Goal: Task Accomplishment & Management: Complete application form

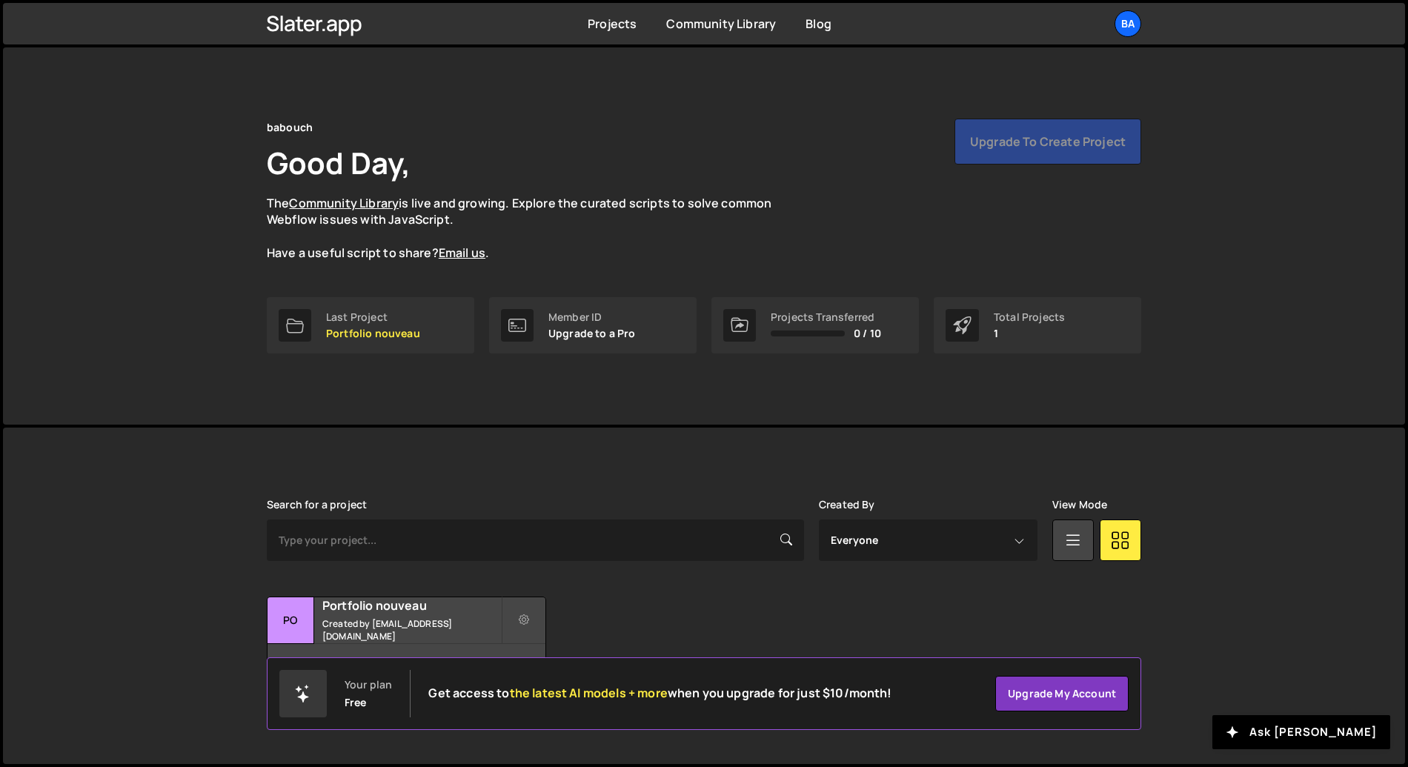
click at [470, 487] on div "Slater is designed for desktop use. Please use a larger screen to access the fu…" at bounding box center [704, 594] width 919 height 333
click at [602, 333] on p "Upgrade to a Pro" at bounding box center [591, 334] width 87 height 12
click at [511, 465] on div "Slater is designed for desktop use. Please use a larger screen to access the fu…" at bounding box center [704, 594] width 919 height 333
click at [770, 595] on div "Search for a project Created By Everyone sindyborta@gmail.com View Mode Transfe…" at bounding box center [704, 594] width 874 height 190
click at [876, 124] on div "babouch Good Day, The Community Library is live and growing. Explore the curate…" at bounding box center [704, 190] width 874 height 143
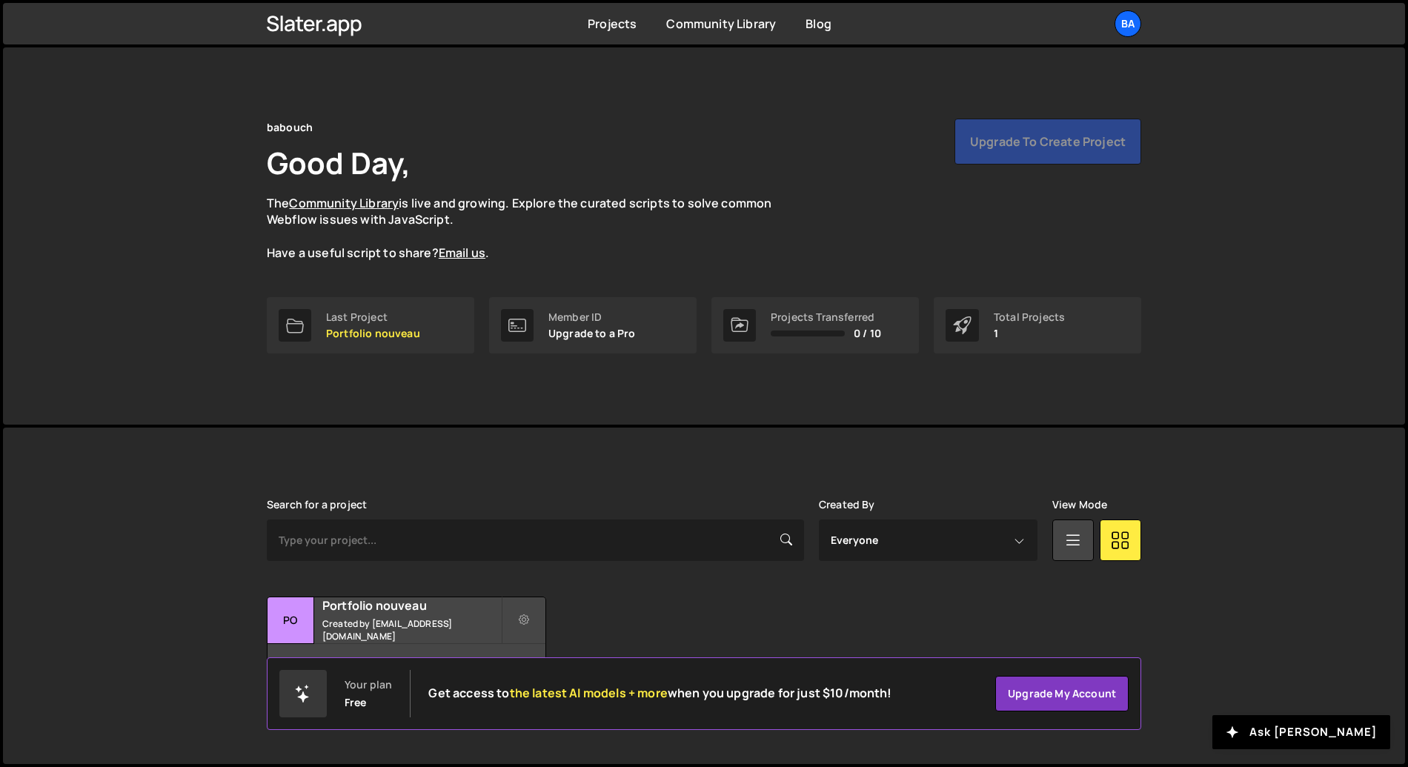
click at [662, 150] on div "babouch Good Day, The Community Library is live and growing. Explore the curate…" at bounding box center [704, 190] width 874 height 143
click at [243, 132] on div "babouch Good Day, The Community Library is live and growing. Explore the curate…" at bounding box center [704, 235] width 1402 height 377
click at [594, 329] on p "Upgrade to a Pro" at bounding box center [591, 334] width 87 height 12
click at [1034, 164] on div "Upgrade to create project" at bounding box center [1047, 142] width 187 height 46
click at [1037, 142] on div "Upgrade to create project" at bounding box center [1047, 142] width 187 height 46
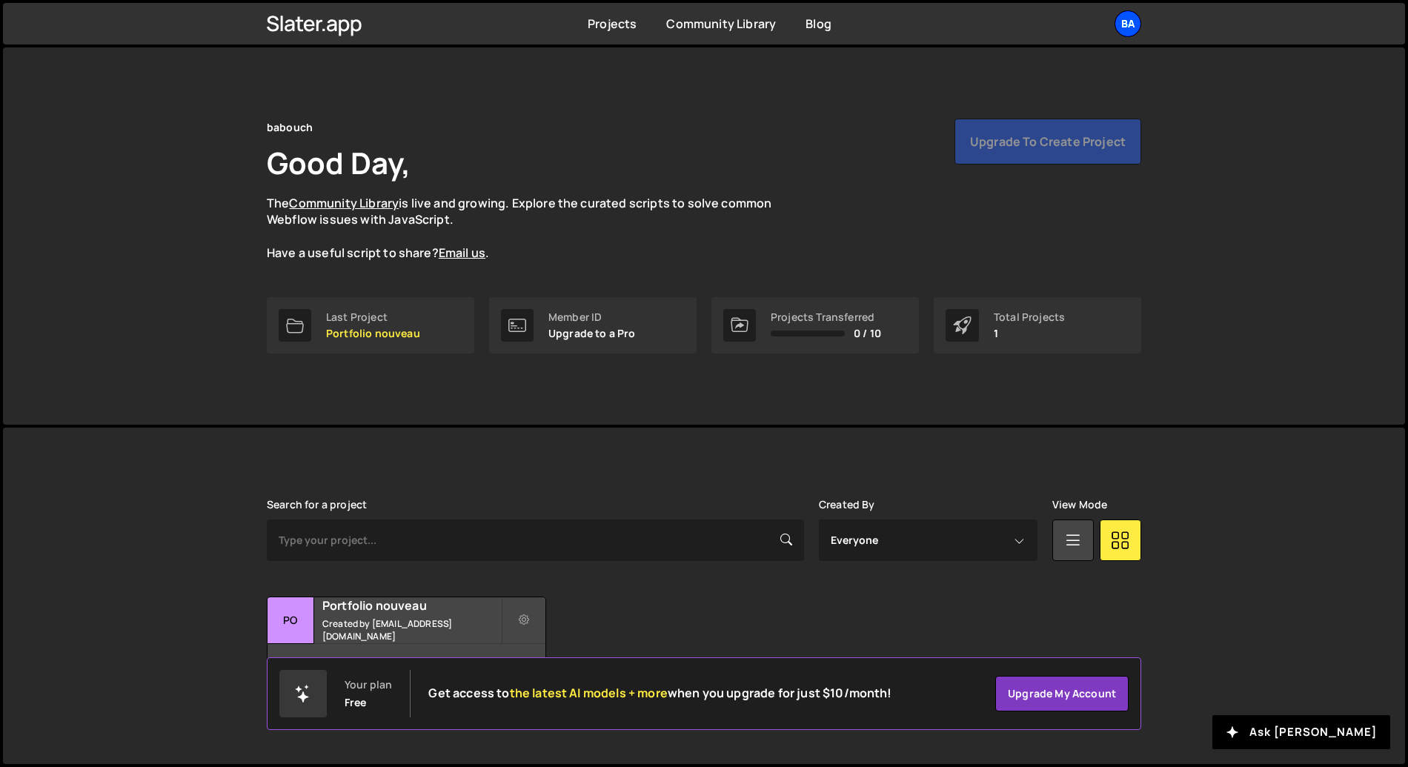
click at [1125, 23] on div "ba" at bounding box center [1128, 23] width 27 height 27
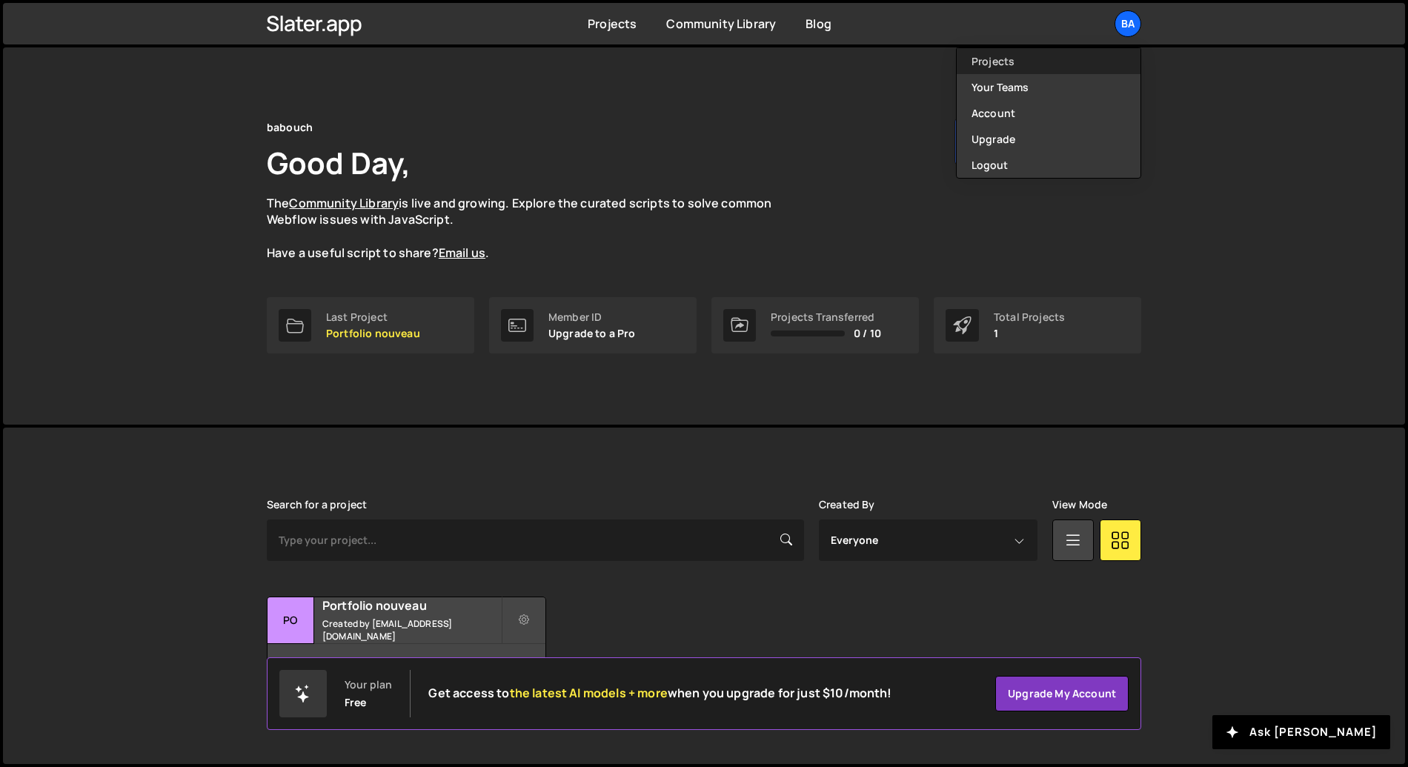
click at [1008, 56] on link "Projects" at bounding box center [1049, 61] width 184 height 26
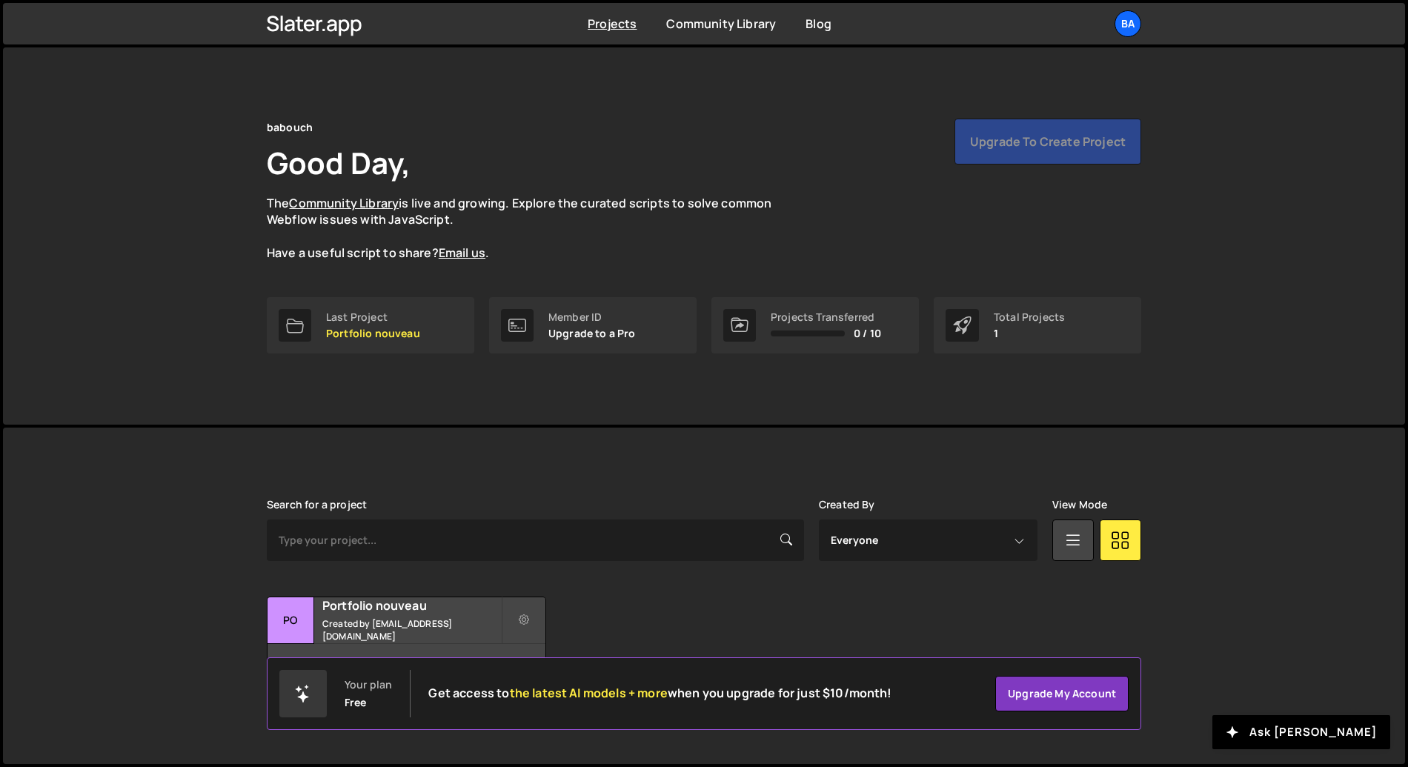
click at [601, 334] on p "Upgrade to a Pro" at bounding box center [591, 334] width 87 height 12
click at [1074, 539] on icon at bounding box center [1072, 539] width 19 height 27
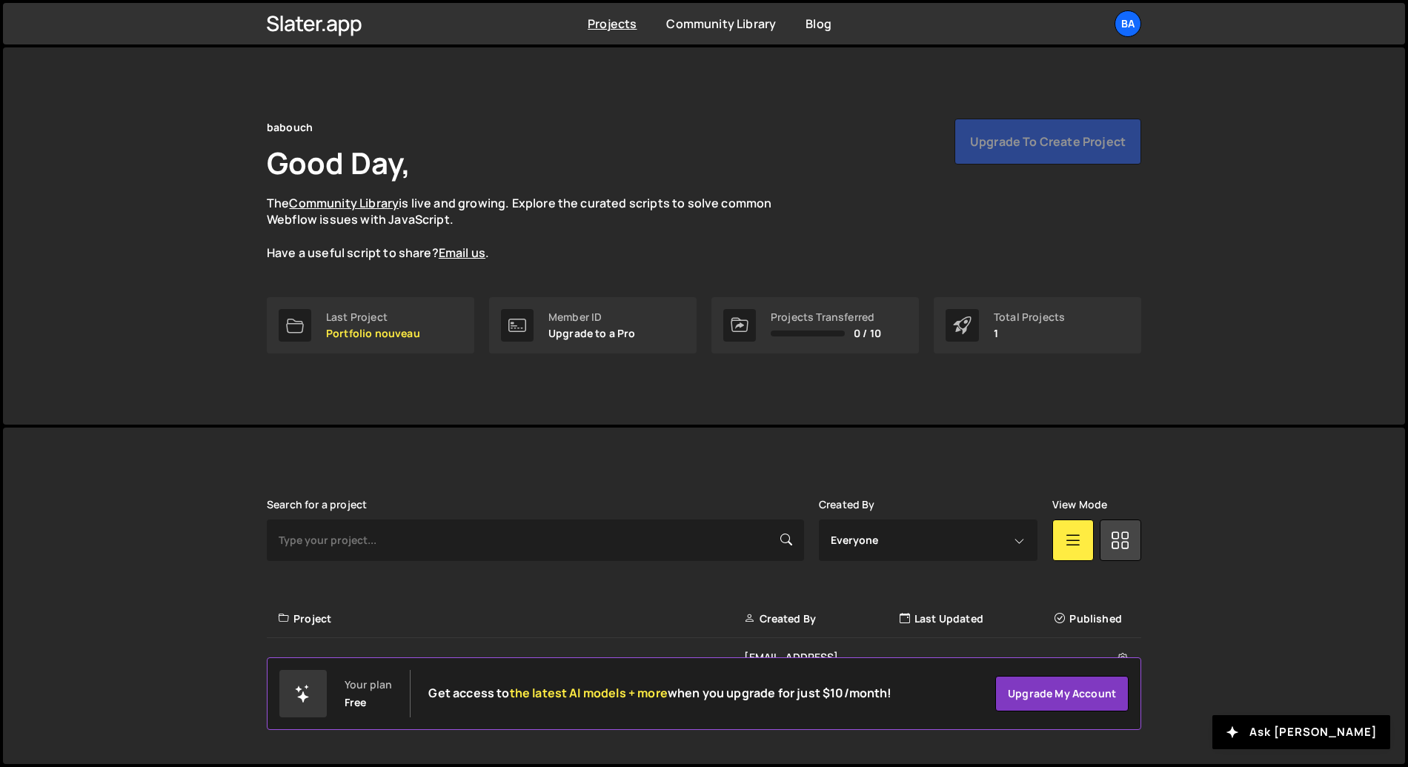
click at [1157, 677] on div "Your plan Free Get access to the latest AI models + more when you upgrade for j…" at bounding box center [704, 693] width 919 height 73
click at [396, 722] on div "Your plan Free Get access to the latest AI models + more when you upgrade for j…" at bounding box center [704, 693] width 874 height 73
click at [485, 596] on div "Search for a project Created By Everyone sindyborta@gmail.com View Mode Transfe…" at bounding box center [704, 595] width 874 height 193
click at [625, 28] on link "Projects" at bounding box center [612, 24] width 49 height 16
click at [1192, 668] on div "Slater is designed for desktop use. Please use a larger screen to access the fu…" at bounding box center [704, 596] width 1402 height 336
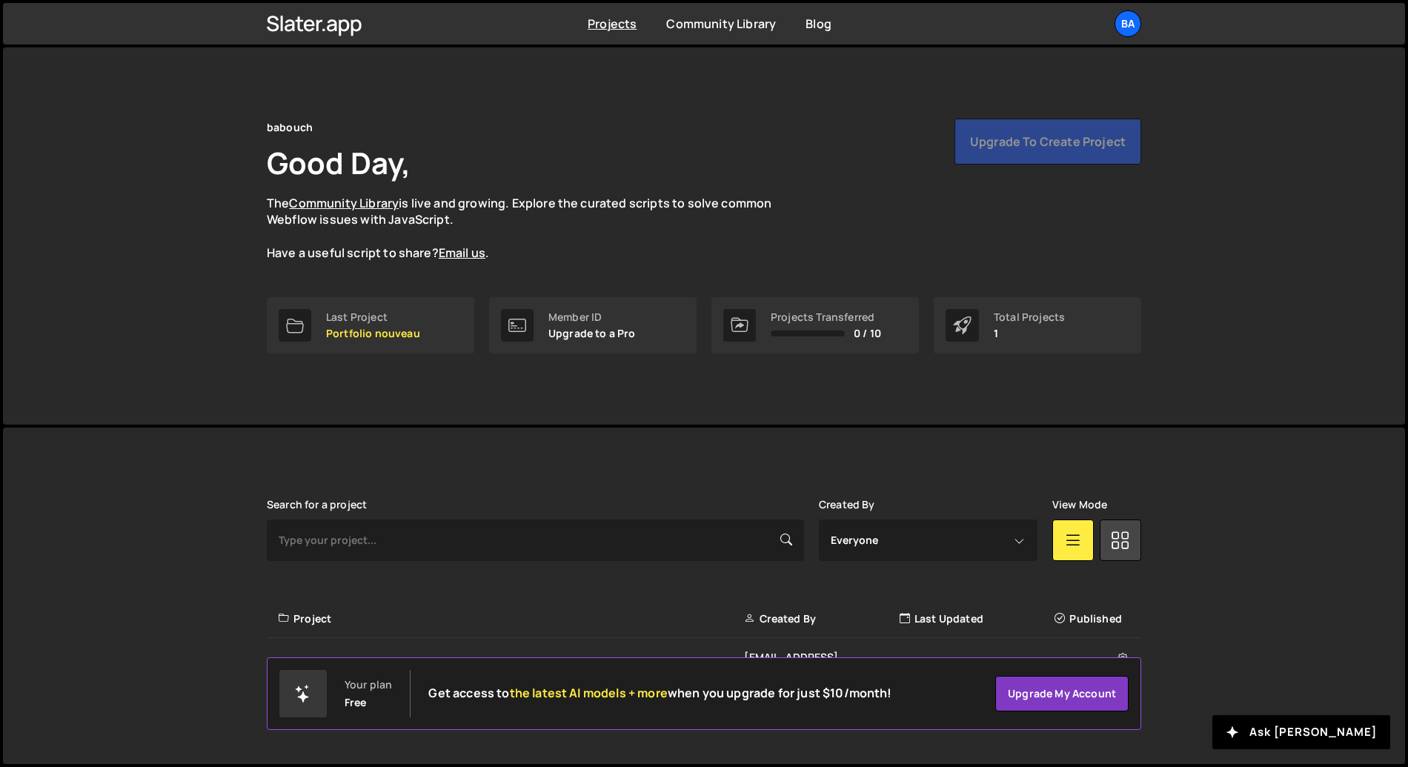
click at [320, 617] on div "Project" at bounding box center [511, 618] width 465 height 15
click at [288, 622] on icon at bounding box center [284, 618] width 10 height 15
click at [561, 622] on div "Project" at bounding box center [511, 618] width 465 height 15
click at [1028, 319] on div "Total Projects" at bounding box center [1029, 317] width 71 height 12
click at [1016, 145] on div "Upgrade to create project" at bounding box center [1047, 142] width 187 height 46
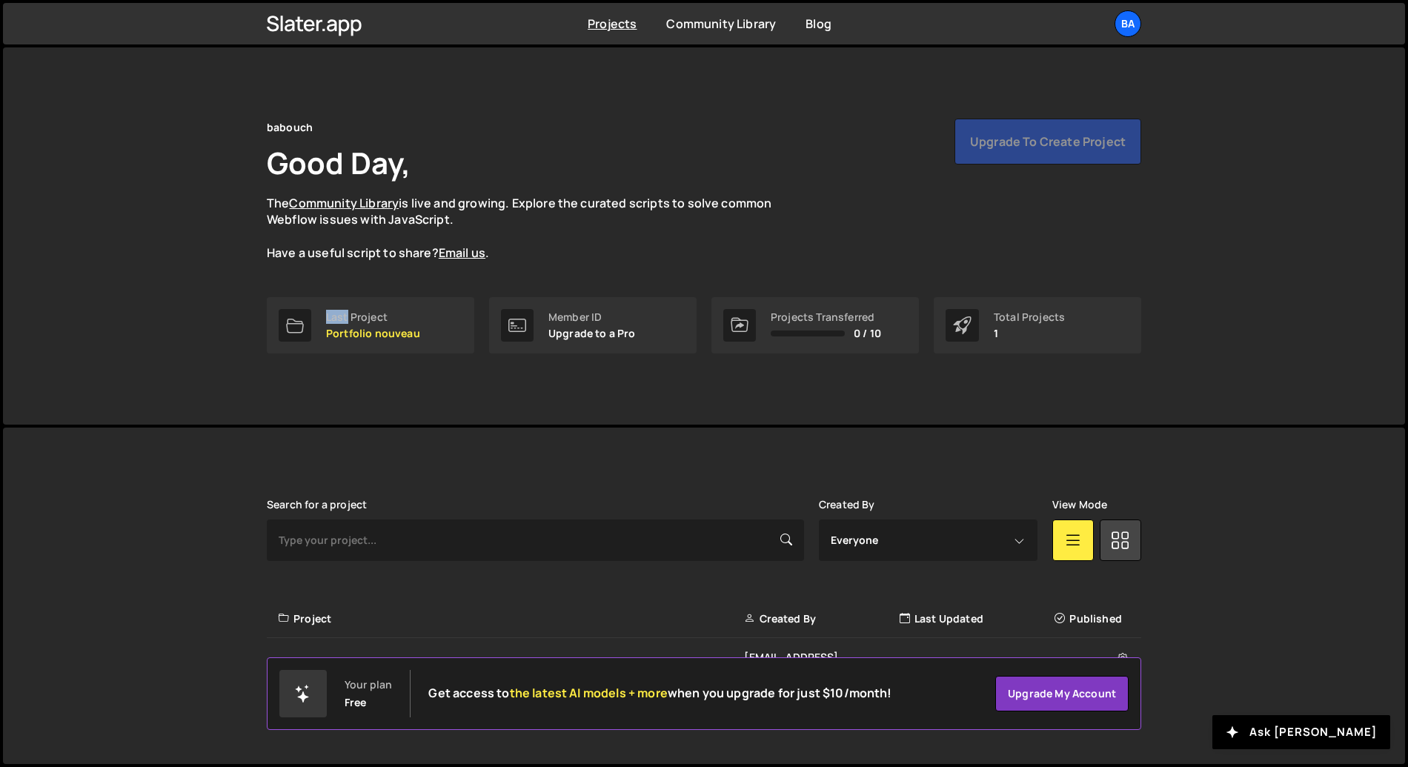
click at [1016, 145] on div "Upgrade to create project" at bounding box center [1047, 142] width 187 height 46
click at [1017, 144] on div "Upgrade to create project" at bounding box center [1047, 142] width 187 height 46
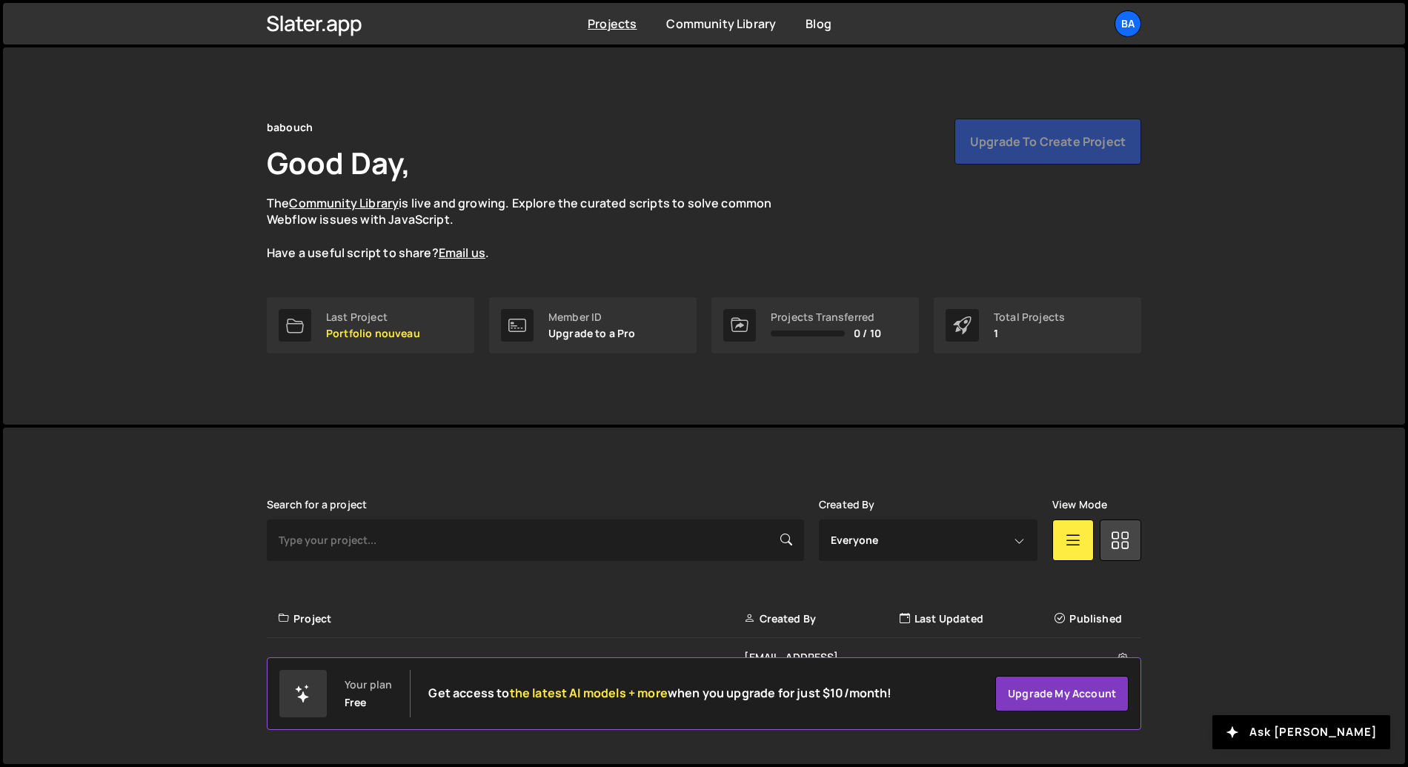
click at [791, 169] on div "babouch Good Day, The Community Library is live and growing. Explore the curate…" at bounding box center [704, 190] width 874 height 143
click at [1301, 583] on div "Slater is designed for desktop use. Please use a larger screen to access the fu…" at bounding box center [704, 596] width 1402 height 336
click at [664, 682] on div "Your plan Free Get access to the latest AI models + more when you upgrade for j…" at bounding box center [585, 693] width 613 height 47
click at [640, 581] on div "Search for a project Created By Everyone sindyborta@gmail.com View Mode Transfe…" at bounding box center [704, 595] width 874 height 193
click at [480, 577] on div "Search for a project Created By Everyone [EMAIL_ADDRESS][DOMAIN_NAME] View Mode…" at bounding box center [704, 595] width 874 height 193
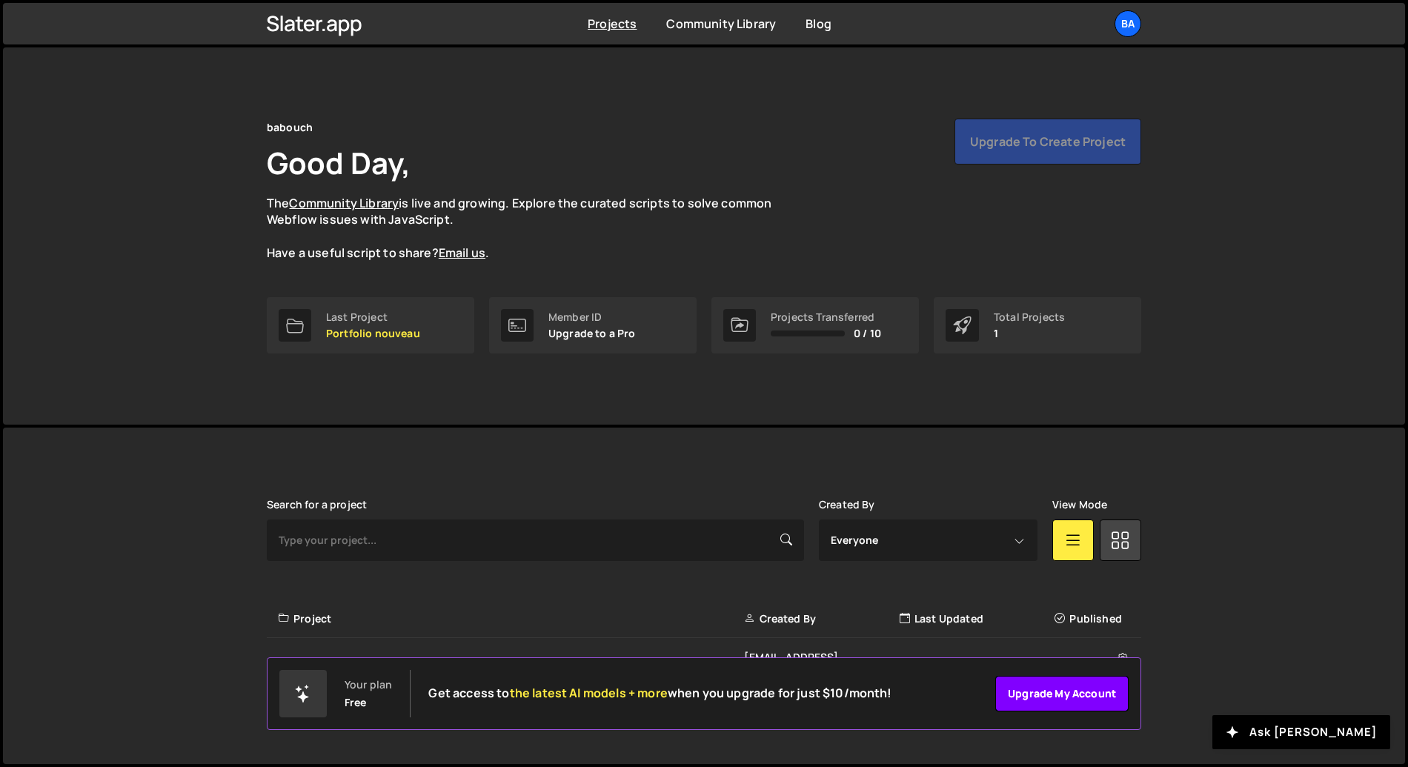
click at [1040, 696] on link "Upgrade my account" at bounding box center [1061, 694] width 133 height 36
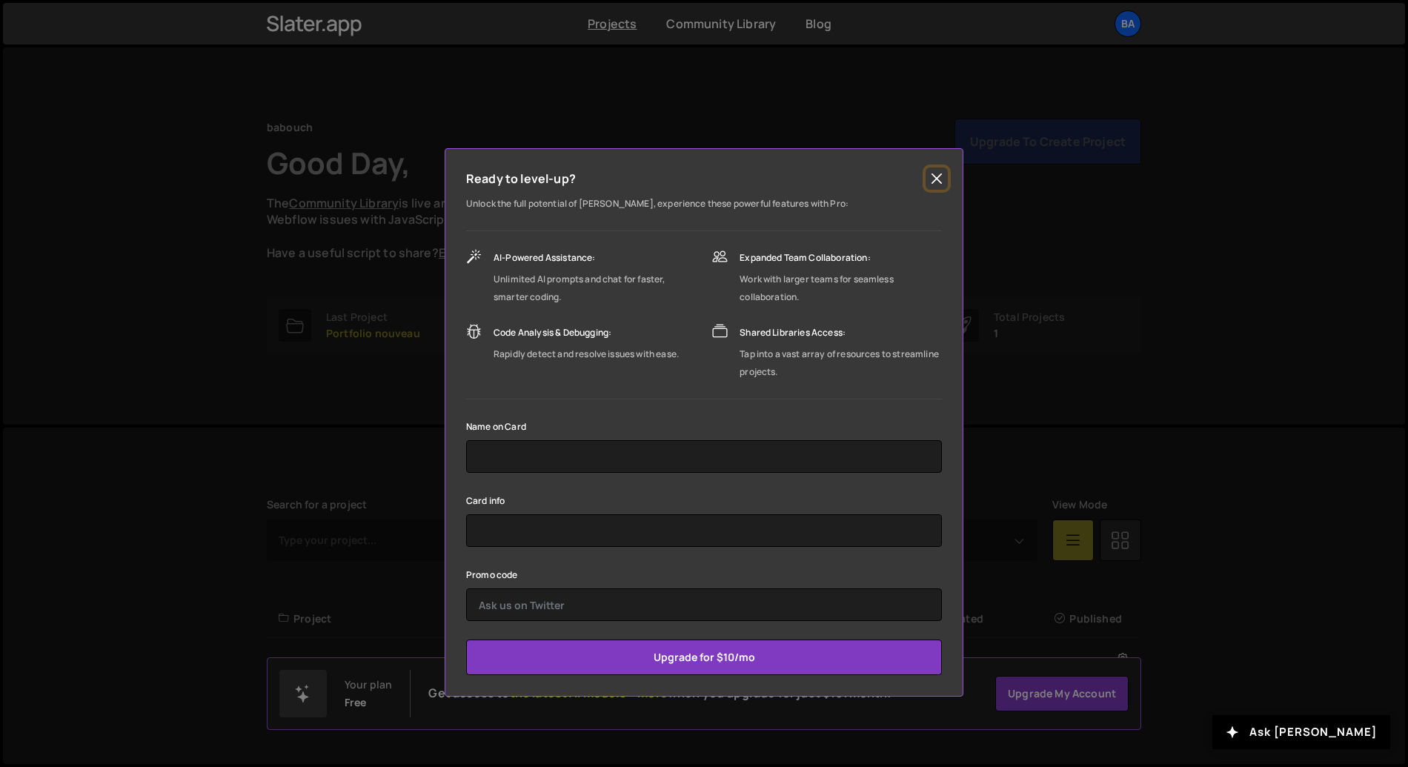
click at [934, 176] on button "Close" at bounding box center [937, 178] width 22 height 22
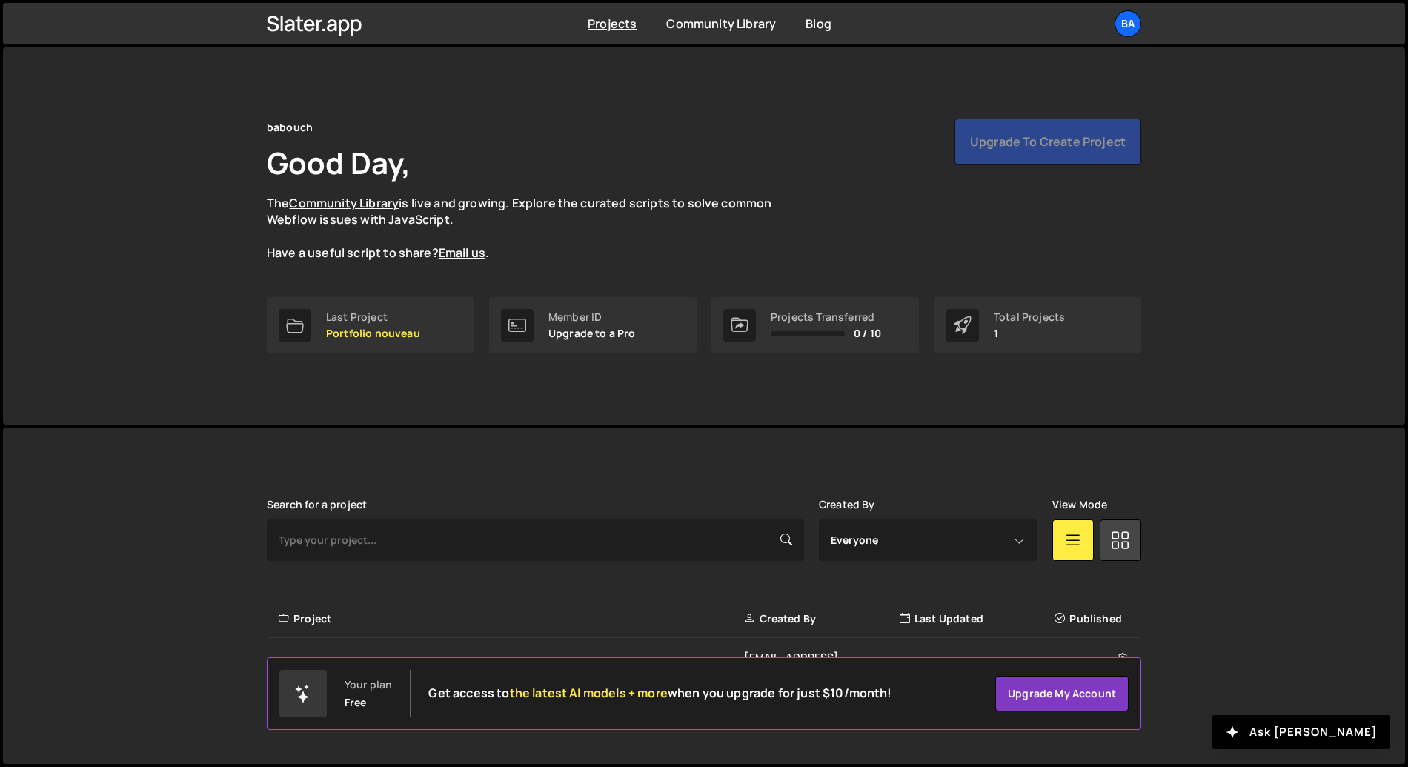
click at [1239, 325] on div "babouch Good Day, The Community Library is live and growing. Explore the curate…" at bounding box center [704, 235] width 1402 height 377
click at [990, 94] on div "babouch Good Day, The Community Library is live and growing. Explore the curate…" at bounding box center [704, 235] width 919 height 377
click at [1120, 16] on div "ba" at bounding box center [1128, 23] width 27 height 27
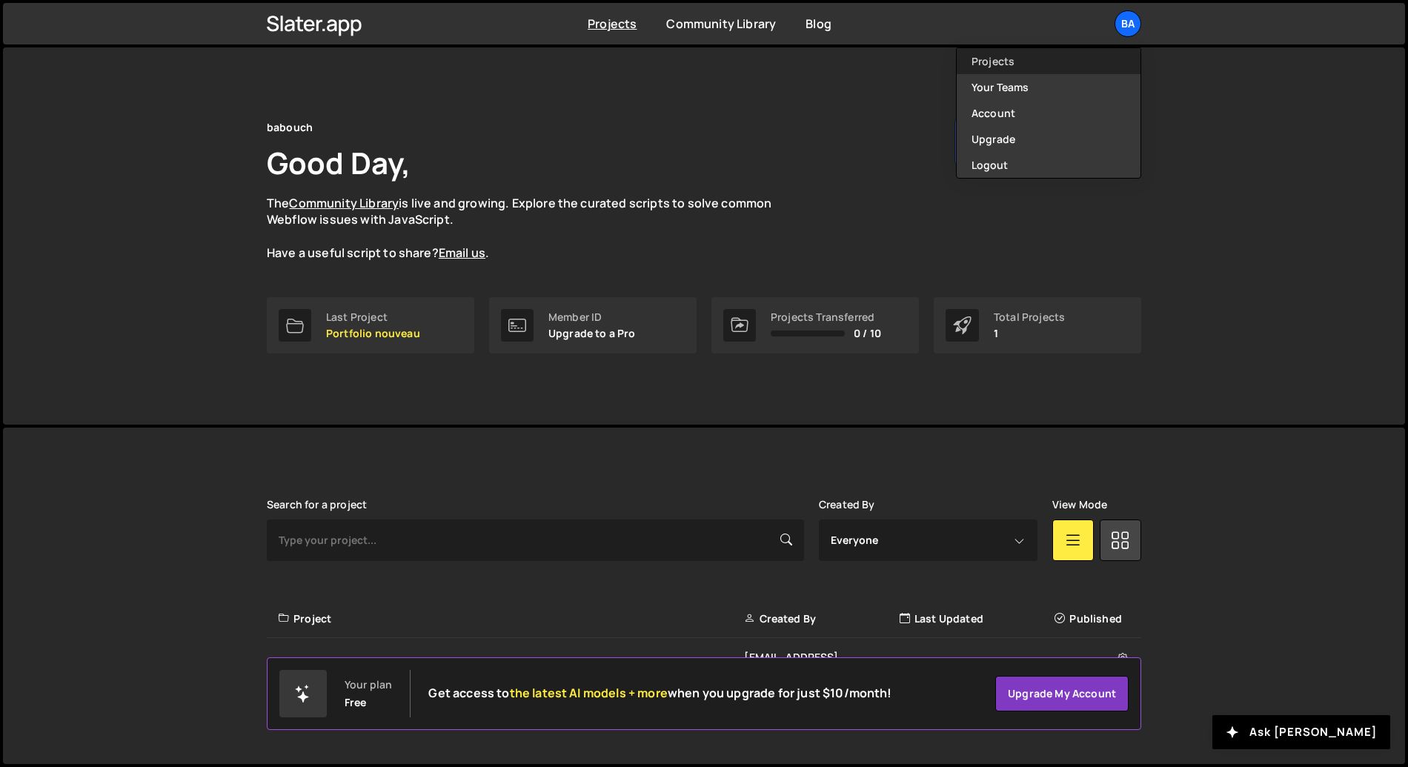
click at [1018, 64] on link "Projects" at bounding box center [1049, 61] width 184 height 26
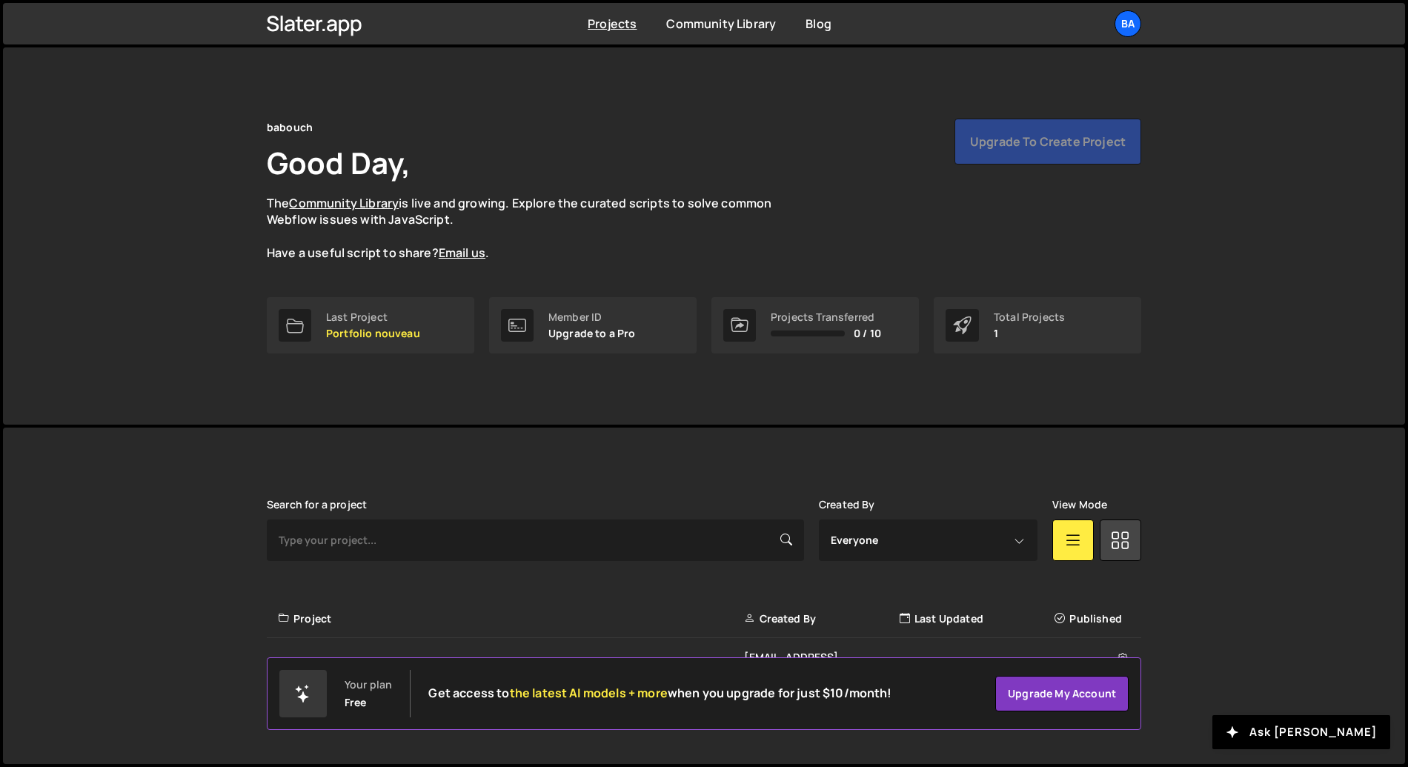
click at [777, 175] on div "babouch Good Day, The Community Library is live and growing. Explore the curate…" at bounding box center [704, 190] width 874 height 143
click at [170, 202] on div "babouch Good Day, The Community Library is live and growing. Explore the curate…" at bounding box center [704, 235] width 1402 height 377
click at [521, 122] on div "babouch Good Day, The Community Library is live and growing. Explore the curate…" at bounding box center [704, 190] width 874 height 143
click at [328, 19] on icon at bounding box center [315, 23] width 96 height 25
click at [405, 322] on div "Last Project" at bounding box center [373, 317] width 94 height 12
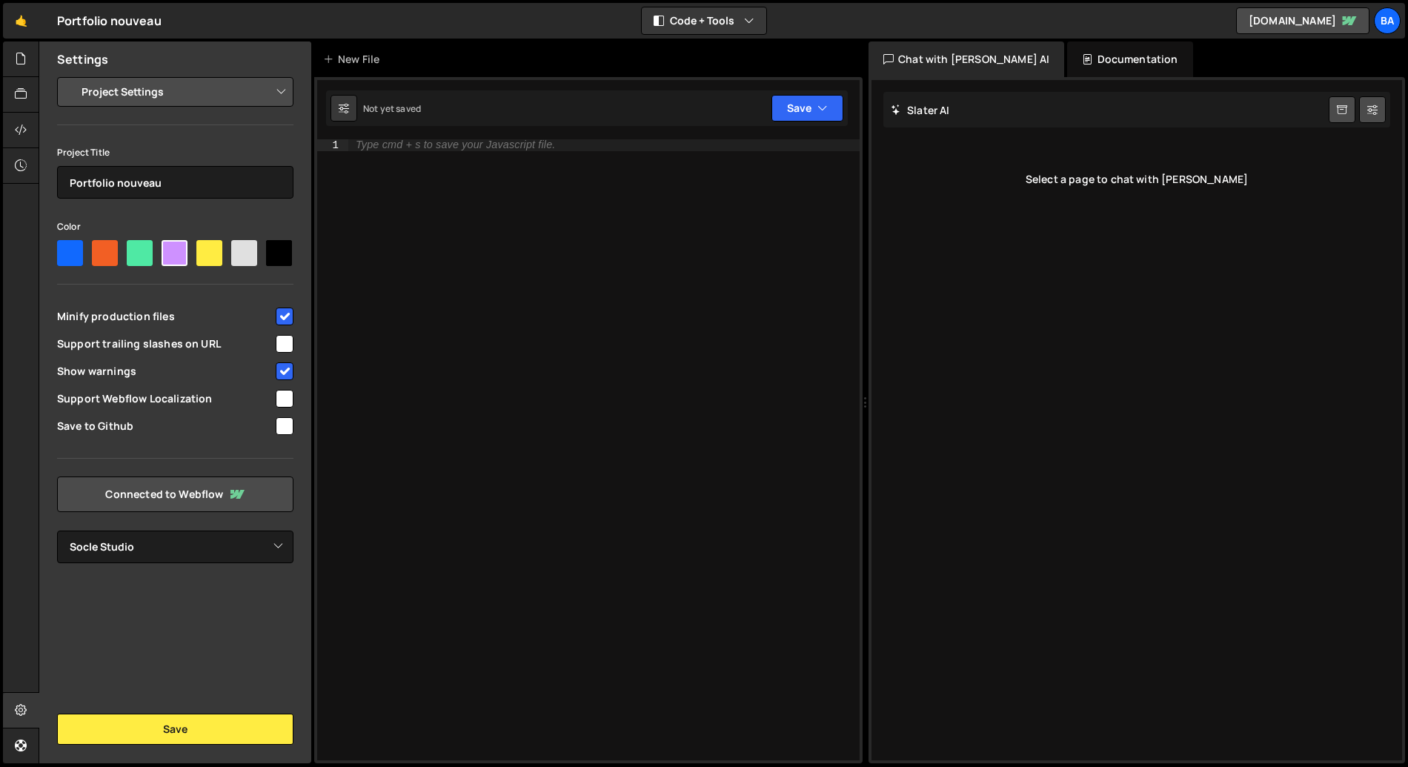
select select "67bd80110c2addfcc3894748"
click at [405, 322] on div "Type cmd + s to save your Javascript file." at bounding box center [603, 461] width 511 height 645
click at [216, 627] on div "Settings Project Settings Code Editor Settings Chat Settings Project Title Port…" at bounding box center [175, 402] width 272 height 722
click at [135, 554] on select "Select Project Socle Studio" at bounding box center [175, 547] width 236 height 33
click at [57, 531] on select "Select Project Socle Studio" at bounding box center [175, 547] width 236 height 33
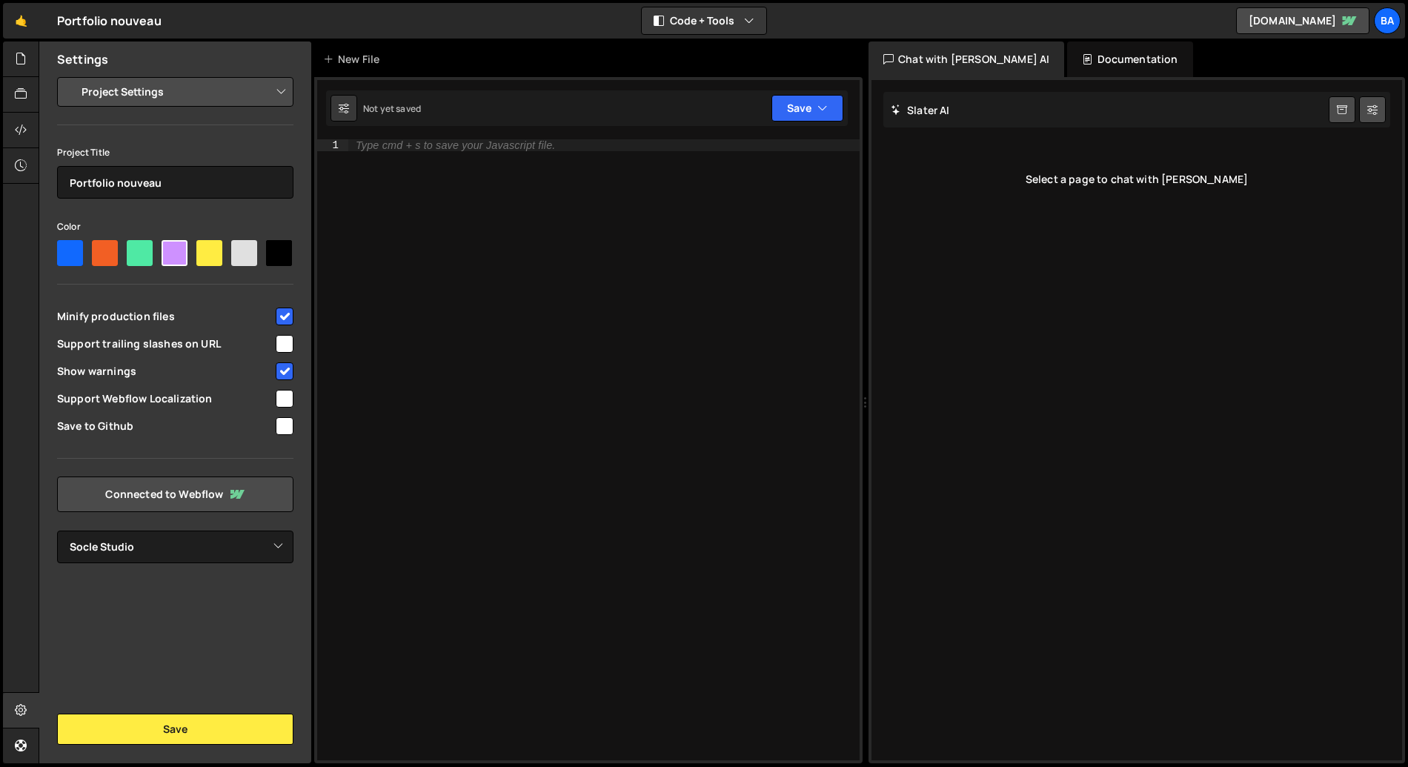
click at [173, 595] on div "Settings Project Settings Code Editor Settings Chat Settings Project Title Port…" at bounding box center [175, 402] width 272 height 722
click at [27, 56] on div at bounding box center [21, 59] width 36 height 36
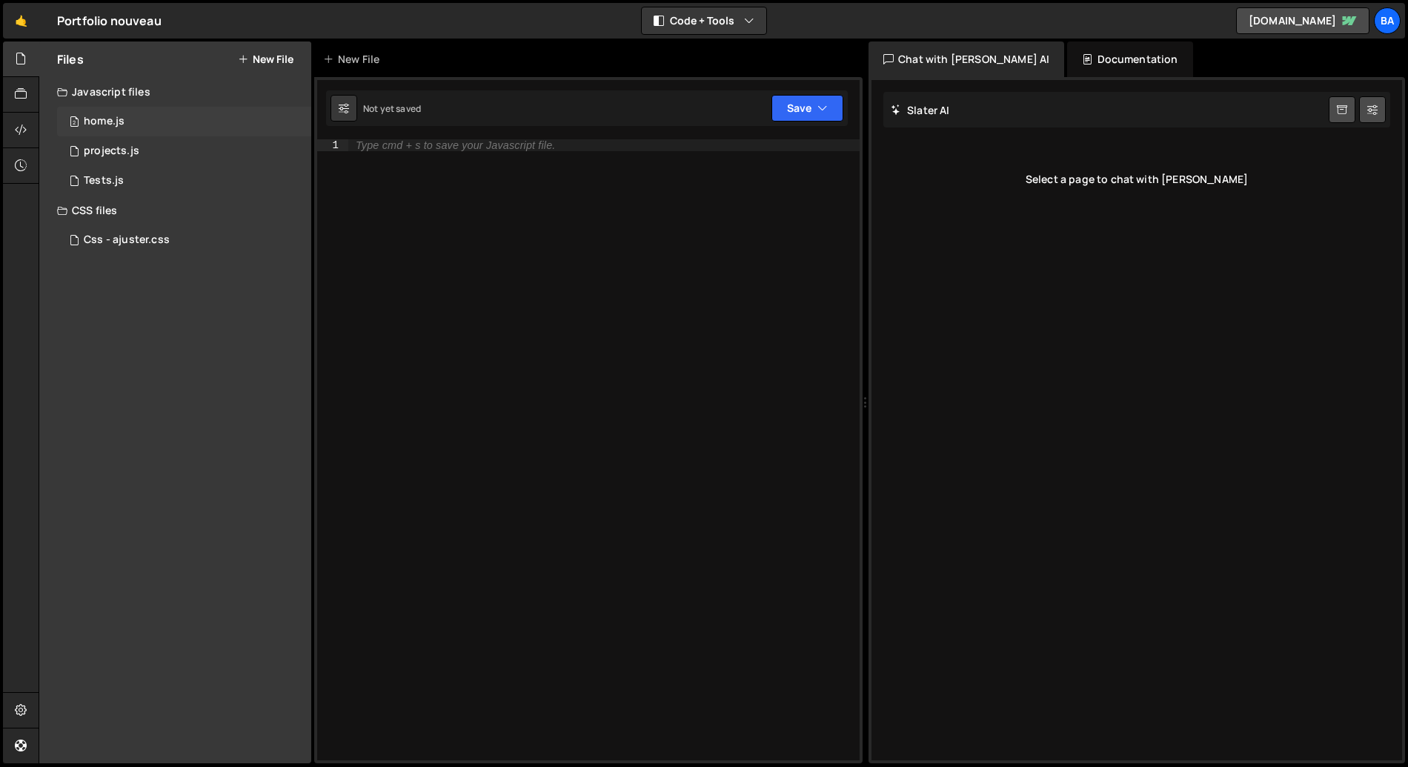
click at [102, 130] on div "2 home.js 0" at bounding box center [184, 122] width 254 height 30
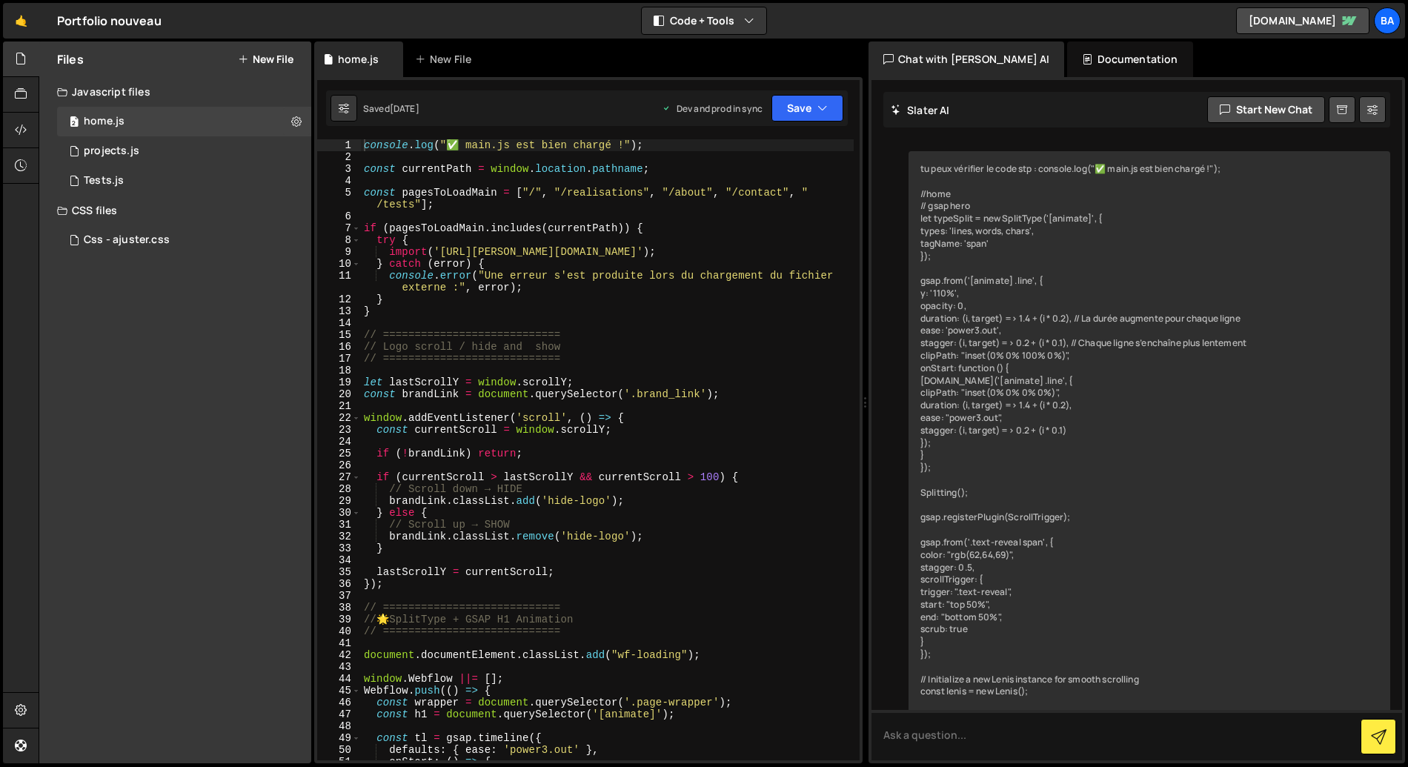
scroll to position [74429, 0]
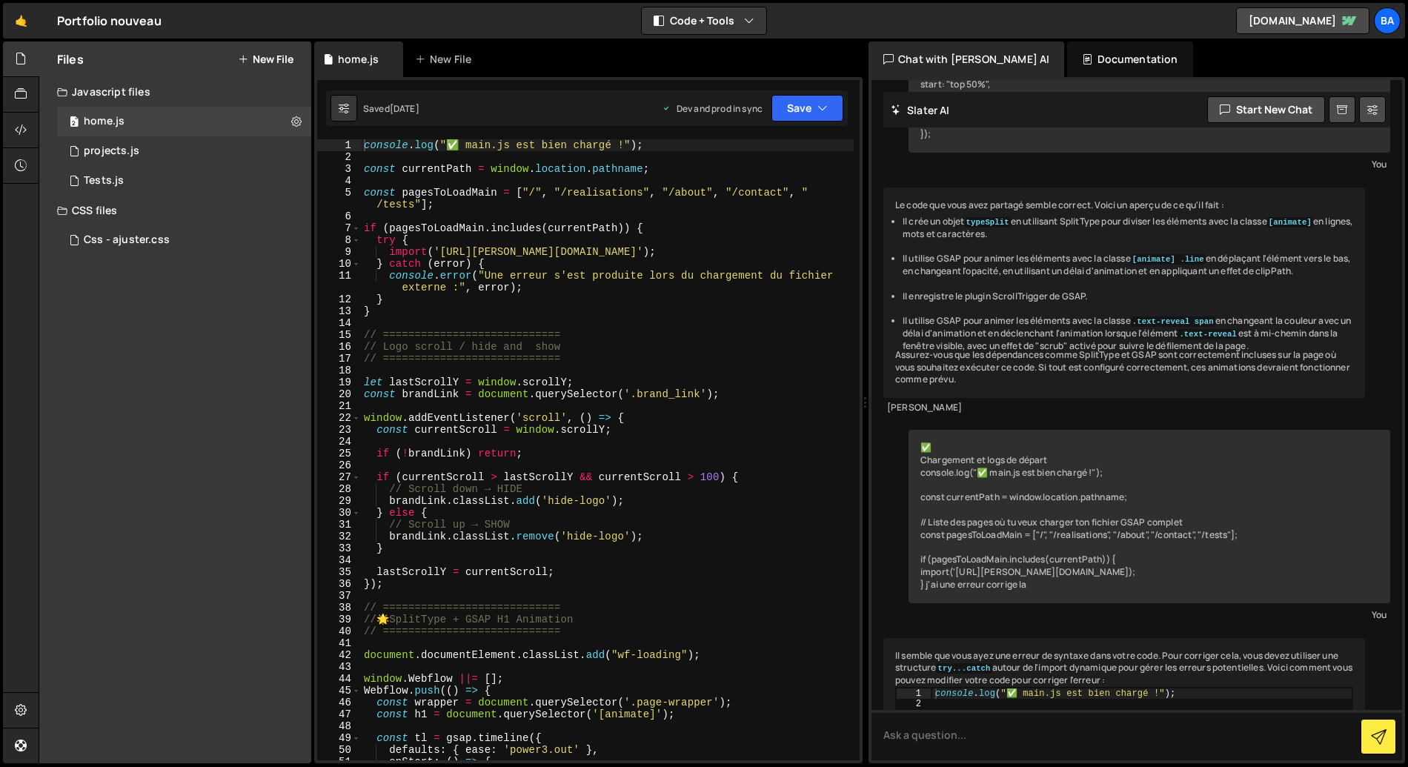
click at [105, 215] on div "CSS files" at bounding box center [175, 211] width 272 height 30
click at [90, 88] on div "Javascript files" at bounding box center [175, 92] width 272 height 30
click at [96, 13] on div "Portfolio nouveau ⚠️ Code is being edited in another browser" at bounding box center [109, 21] width 104 height 18
click at [33, 22] on link "🤙" at bounding box center [21, 21] width 36 height 36
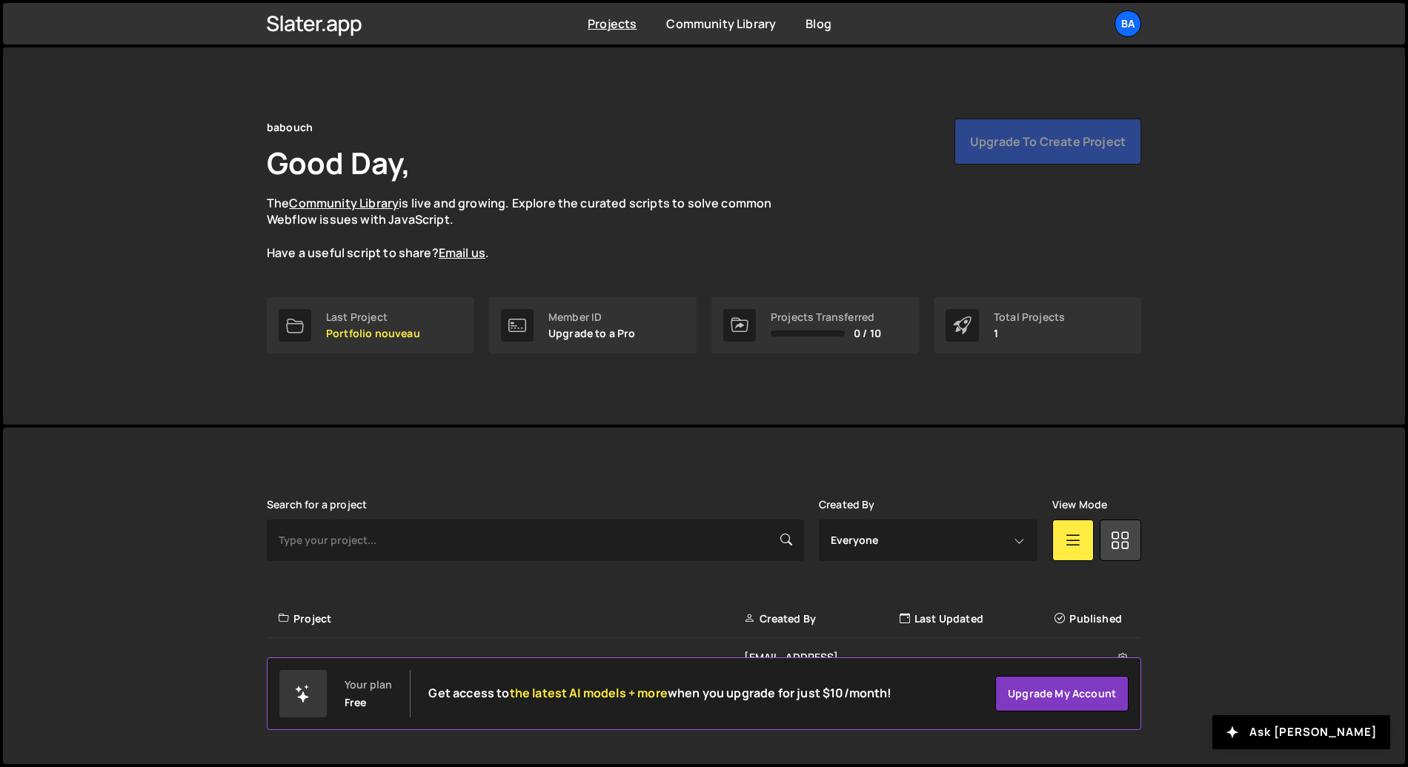
click at [325, 50] on div "babouch Good Day, The Community Library is live and growing. Explore the curate…" at bounding box center [704, 235] width 919 height 377
click at [1123, 539] on icon at bounding box center [1120, 539] width 19 height 27
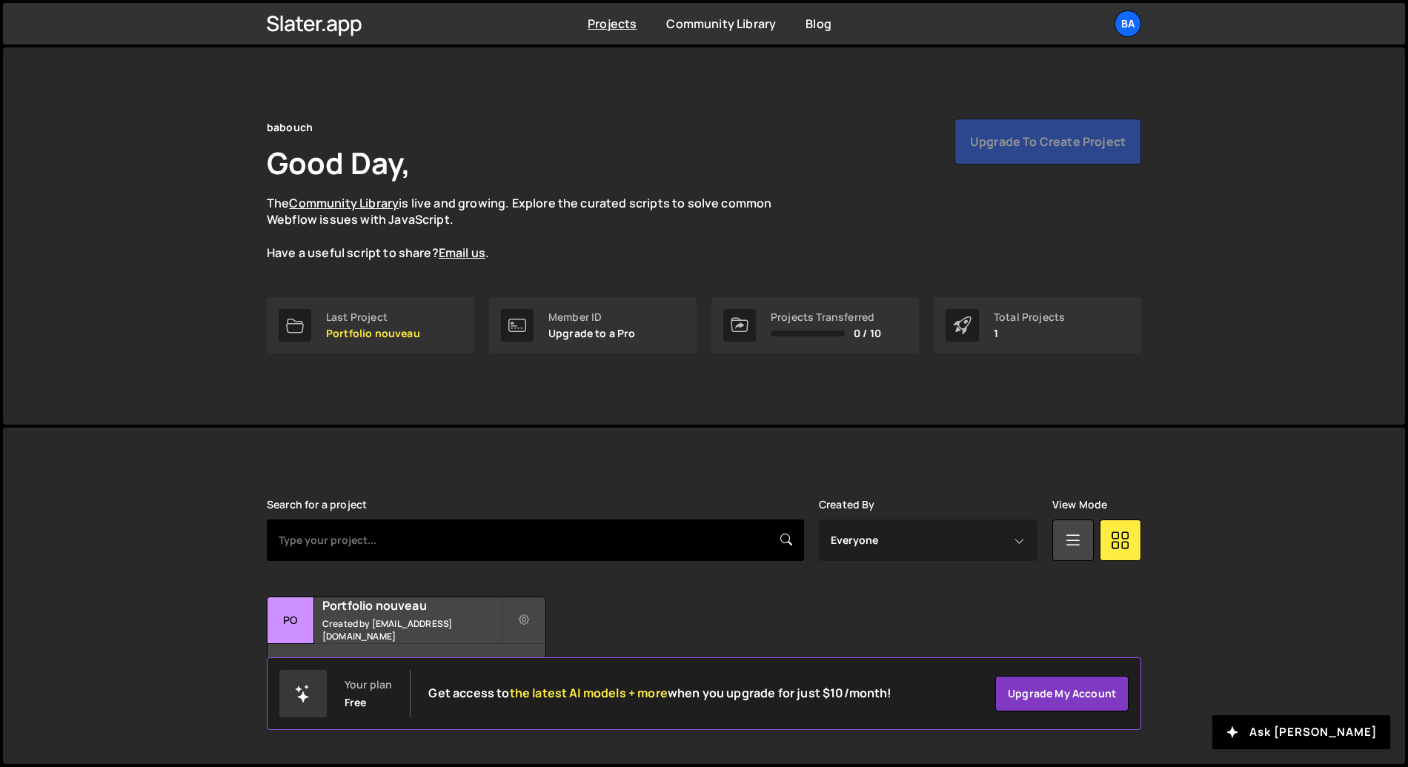
click at [605, 547] on input "text" at bounding box center [535, 539] width 537 height 41
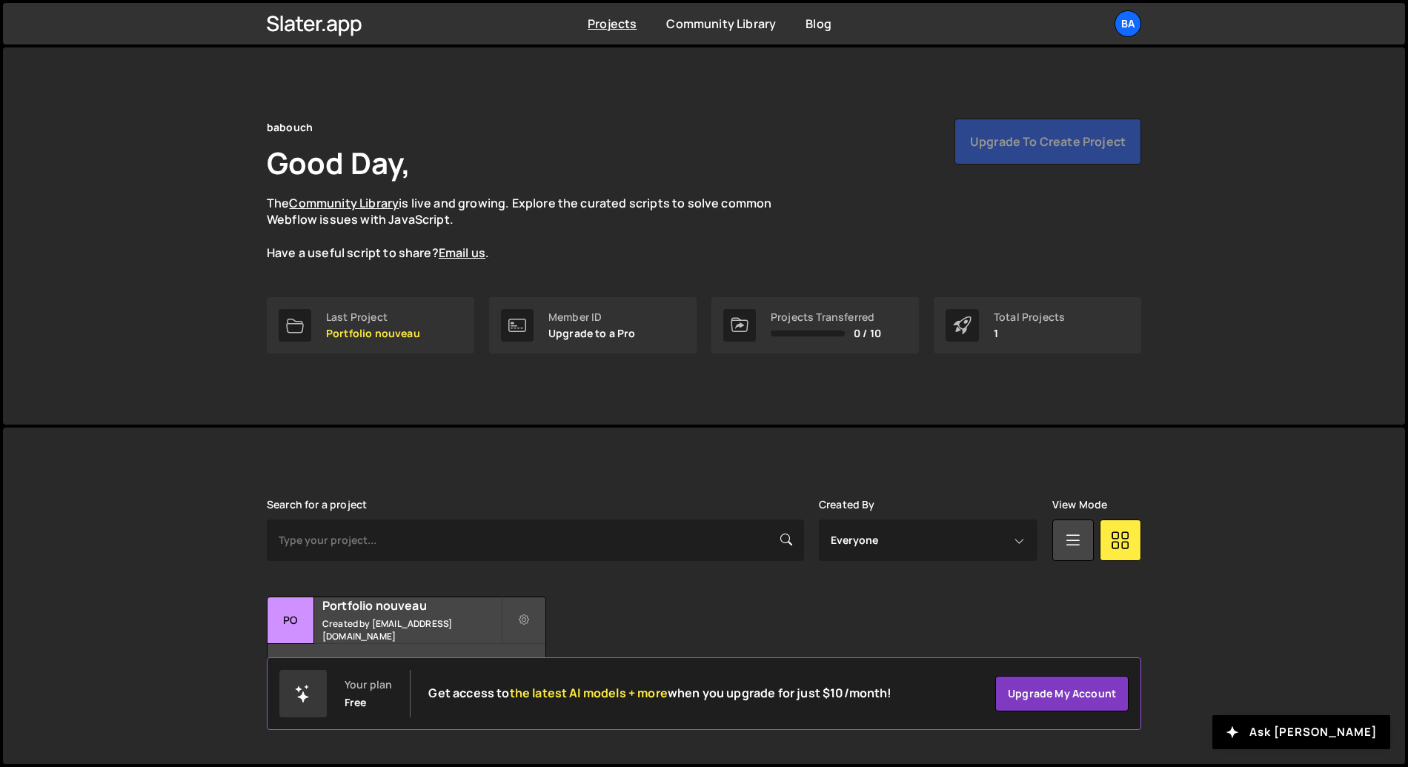
click at [660, 439] on div "[PERSON_NAME] is designed for desktop use. Please use a larger screen to access…" at bounding box center [704, 594] width 919 height 333
click at [1028, 317] on div "Total Projects" at bounding box center [1029, 317] width 71 height 12
click at [1303, 735] on button "Ask [PERSON_NAME]" at bounding box center [1301, 732] width 178 height 34
click at [634, 436] on div "[PERSON_NAME] is designed for desktop use. Please use a larger screen to access…" at bounding box center [704, 594] width 919 height 333
click at [495, 262] on div "babouch Good Day, The Community Library is live and growing. Explore the curate…" at bounding box center [704, 208] width 874 height 179
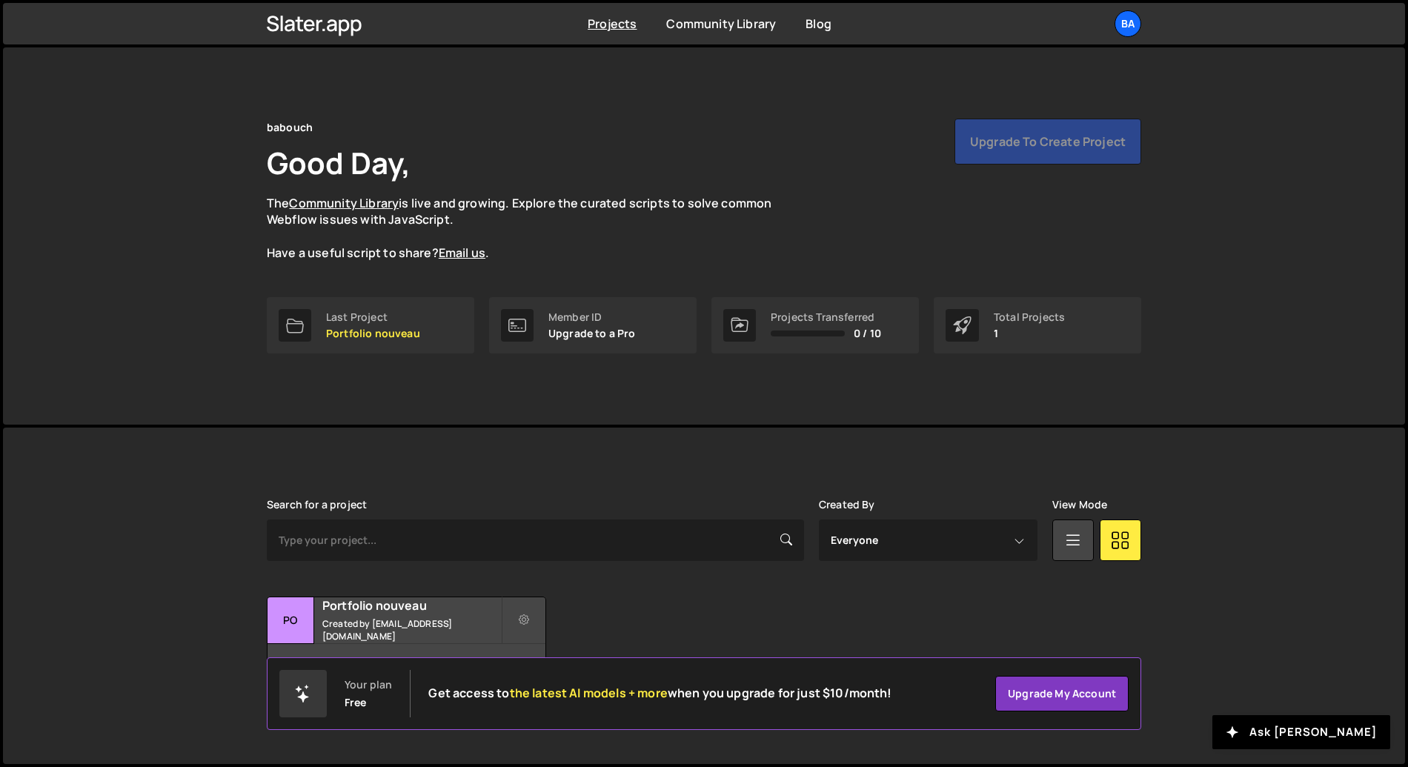
click at [1120, 139] on div "Upgrade to create project" at bounding box center [1047, 142] width 187 height 46
click at [870, 143] on div "babouch Good Day, The Community Library is live and growing. Explore the curate…" at bounding box center [704, 190] width 874 height 143
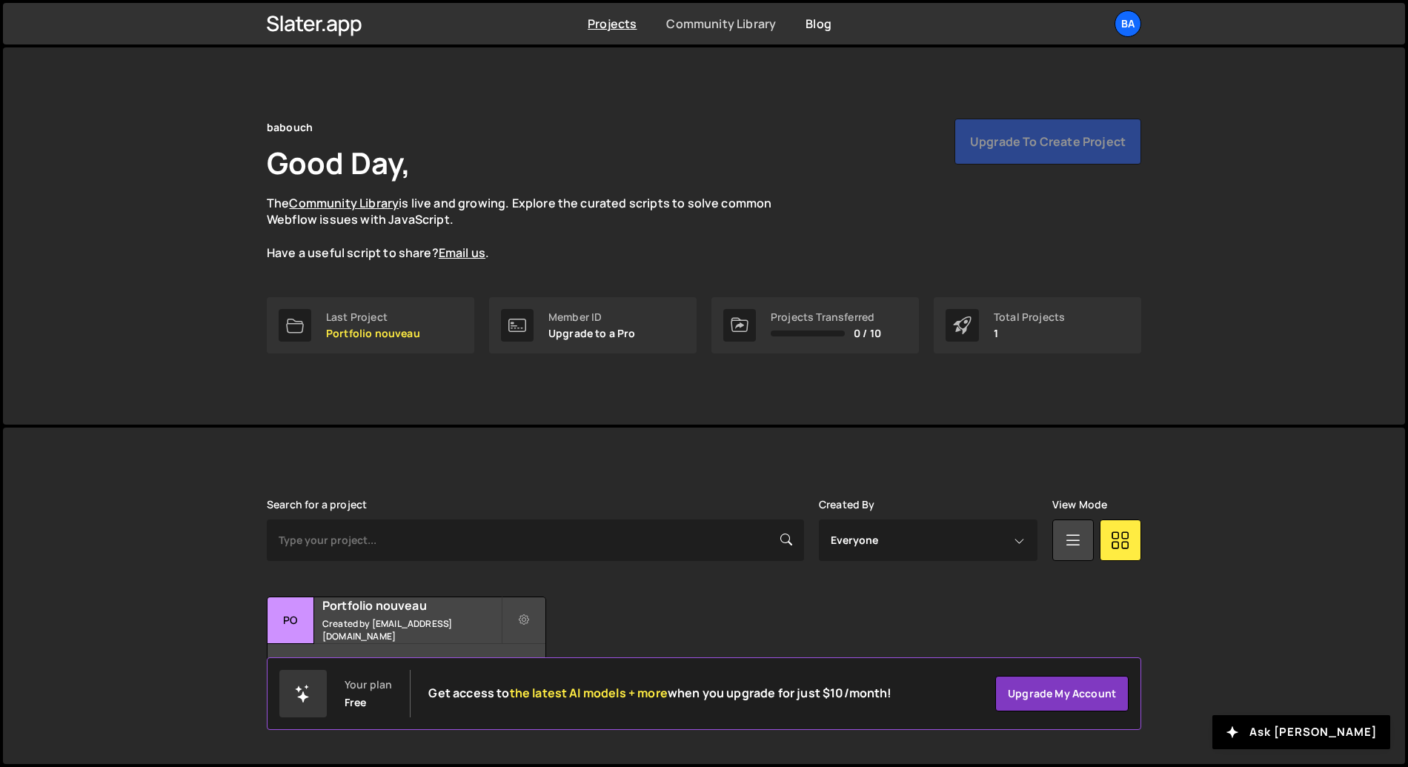
click at [708, 23] on link "Community Library" at bounding box center [721, 24] width 110 height 16
click at [202, 278] on div "babouch Good Day, The Community Library is live and growing. Explore the curate…" at bounding box center [704, 235] width 1402 height 377
click at [107, 227] on div "babouch Good Day, The Community Library is live and growing. Explore the curate…" at bounding box center [704, 235] width 1402 height 377
click at [1053, 691] on link "Upgrade my account" at bounding box center [1061, 694] width 133 height 36
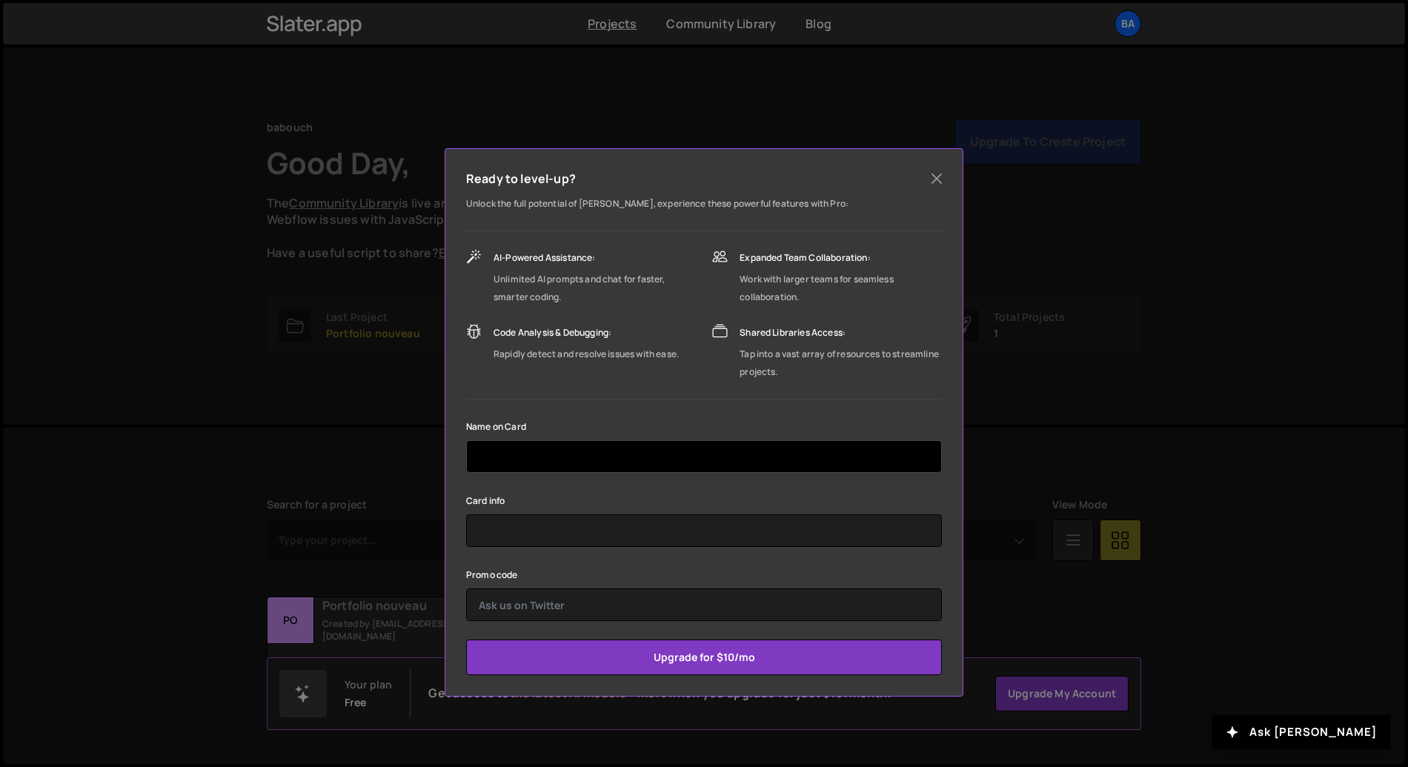
click at [546, 446] on input "text" at bounding box center [704, 456] width 476 height 33
type input "borta sindy"
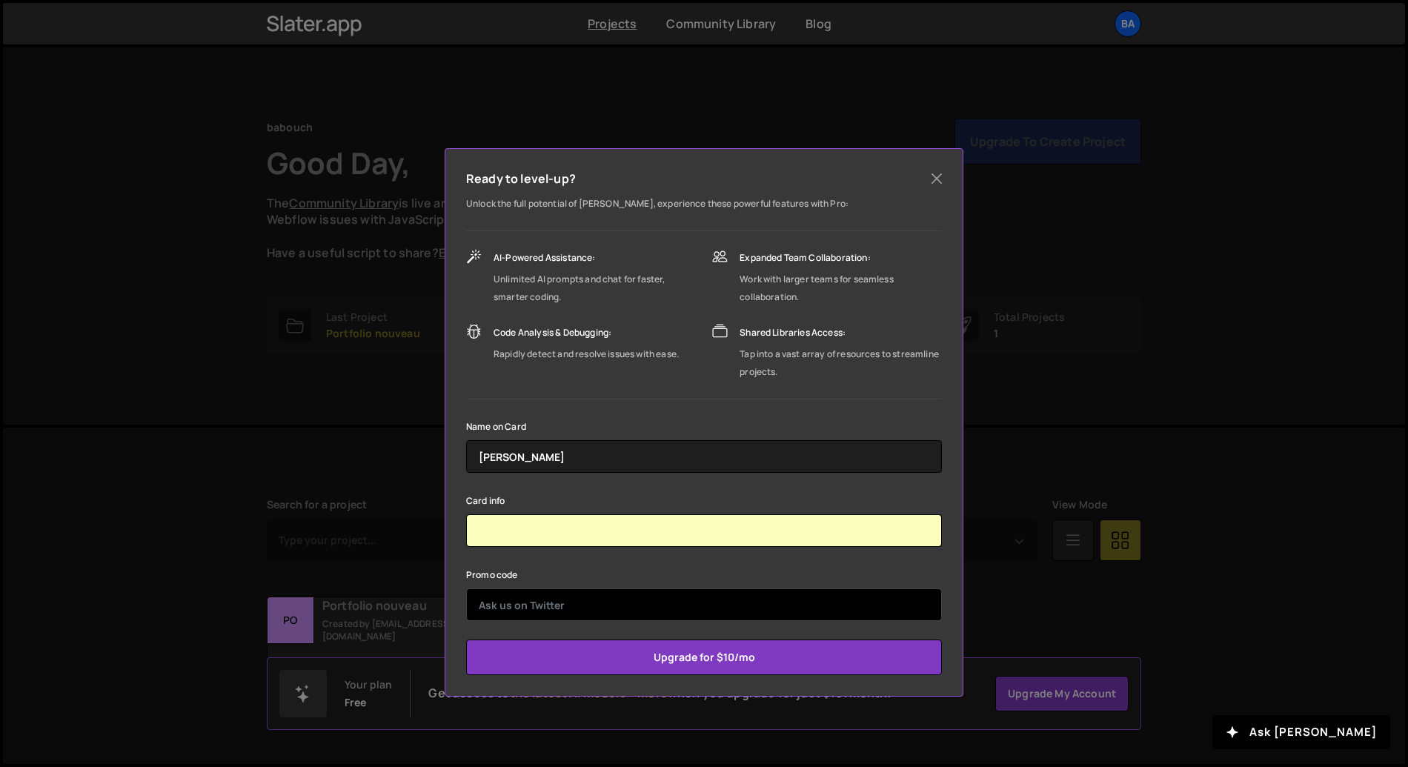
click at [619, 602] on input "text" at bounding box center [704, 604] width 476 height 33
click at [630, 606] on input "text" at bounding box center [704, 604] width 476 height 33
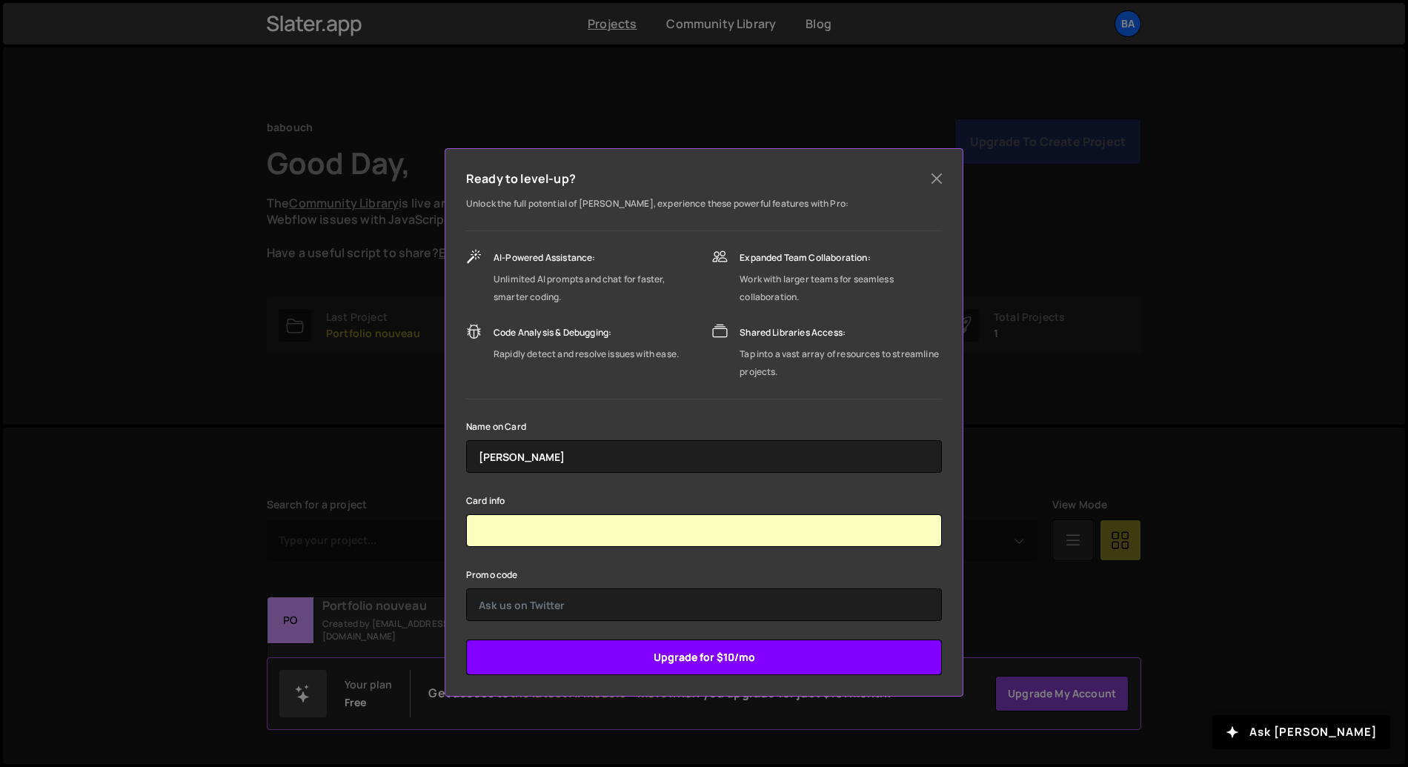
click at [798, 658] on input "Upgrade for $10/mo" at bounding box center [704, 658] width 476 height 36
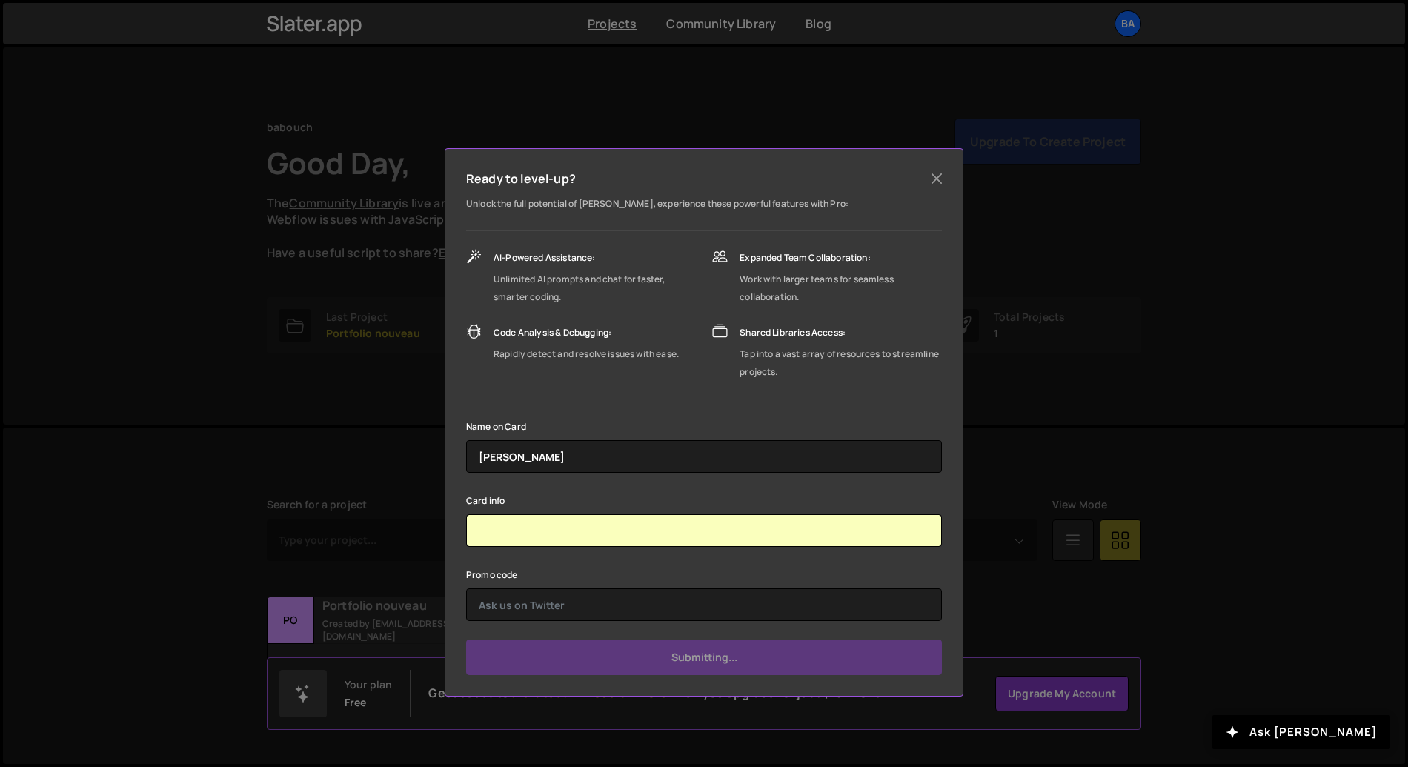
type input "Submit"
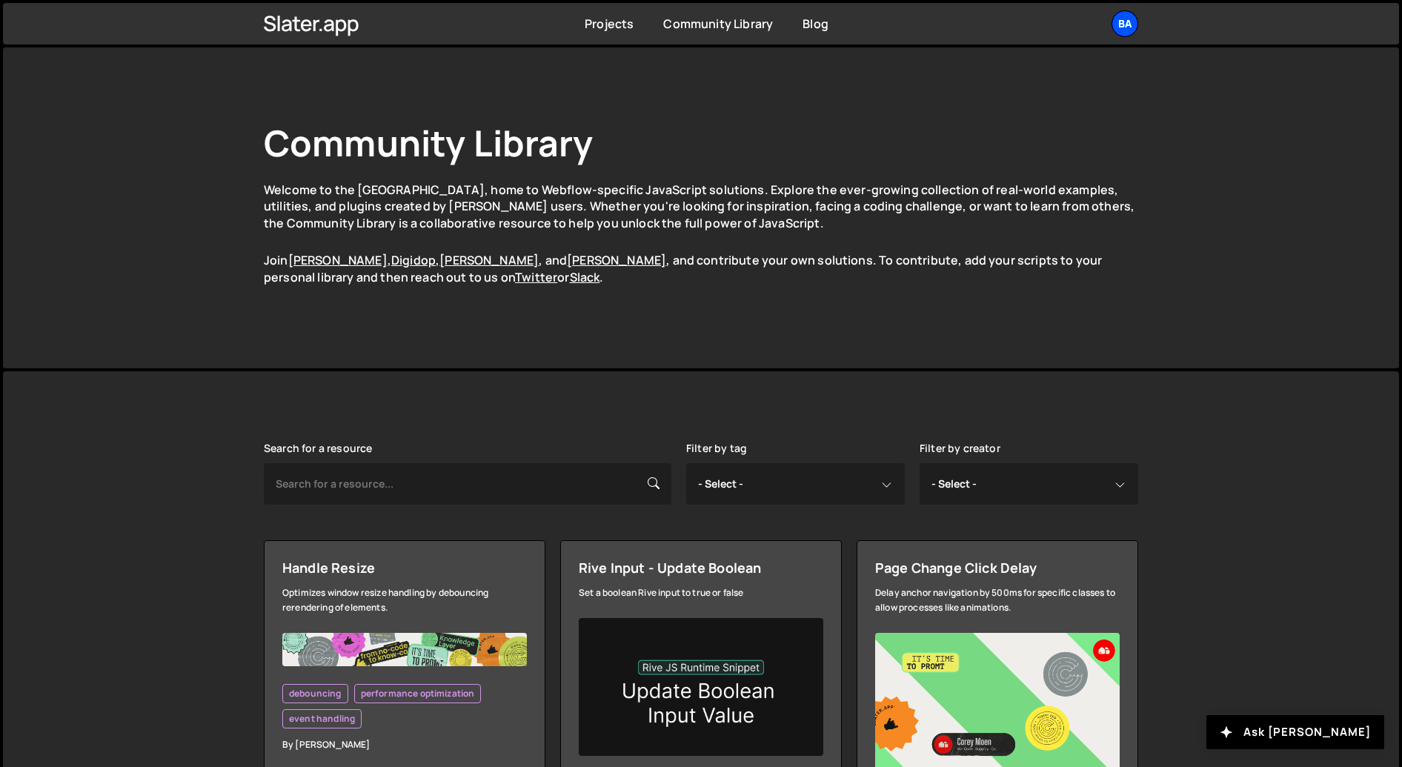
click at [1112, 25] on div "ba" at bounding box center [1125, 23] width 27 height 27
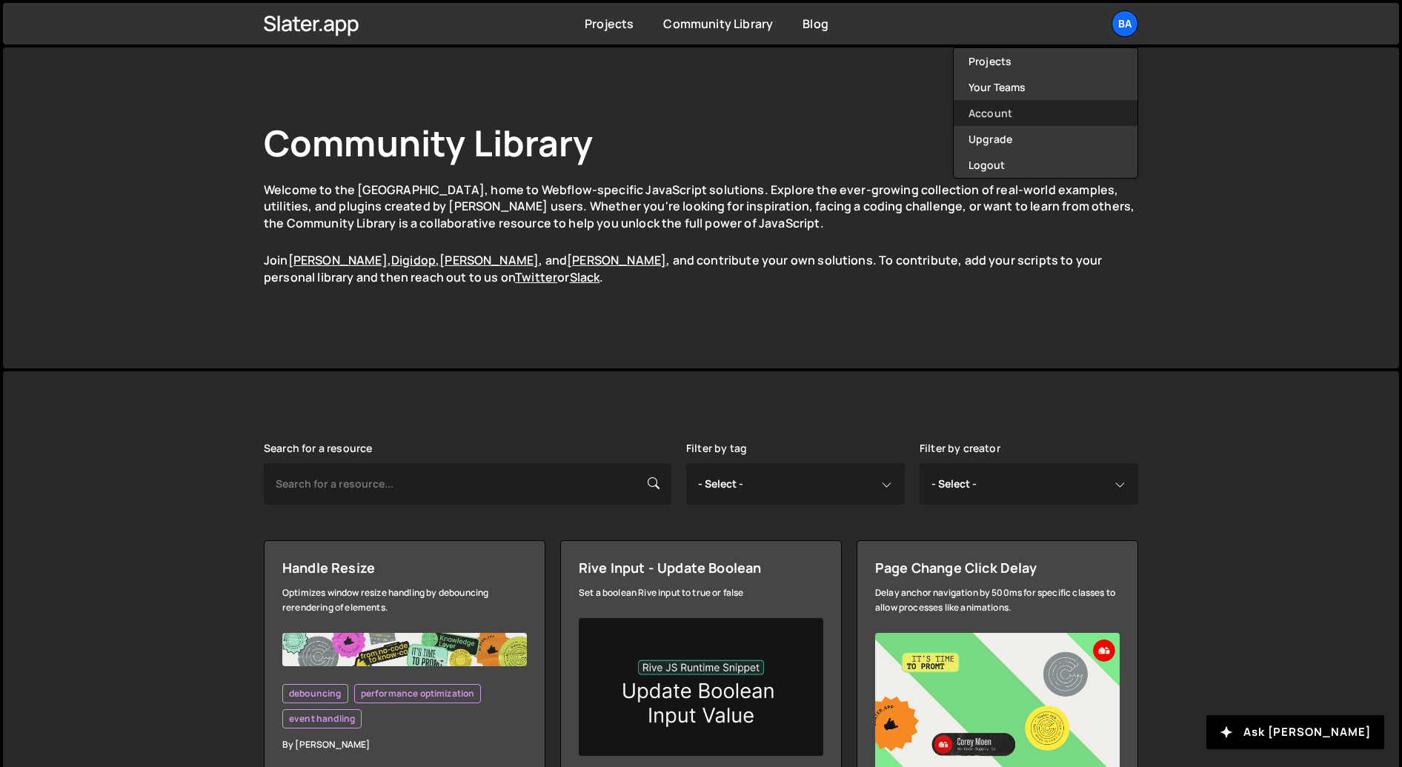
click at [1012, 119] on link "Account" at bounding box center [1046, 113] width 184 height 26
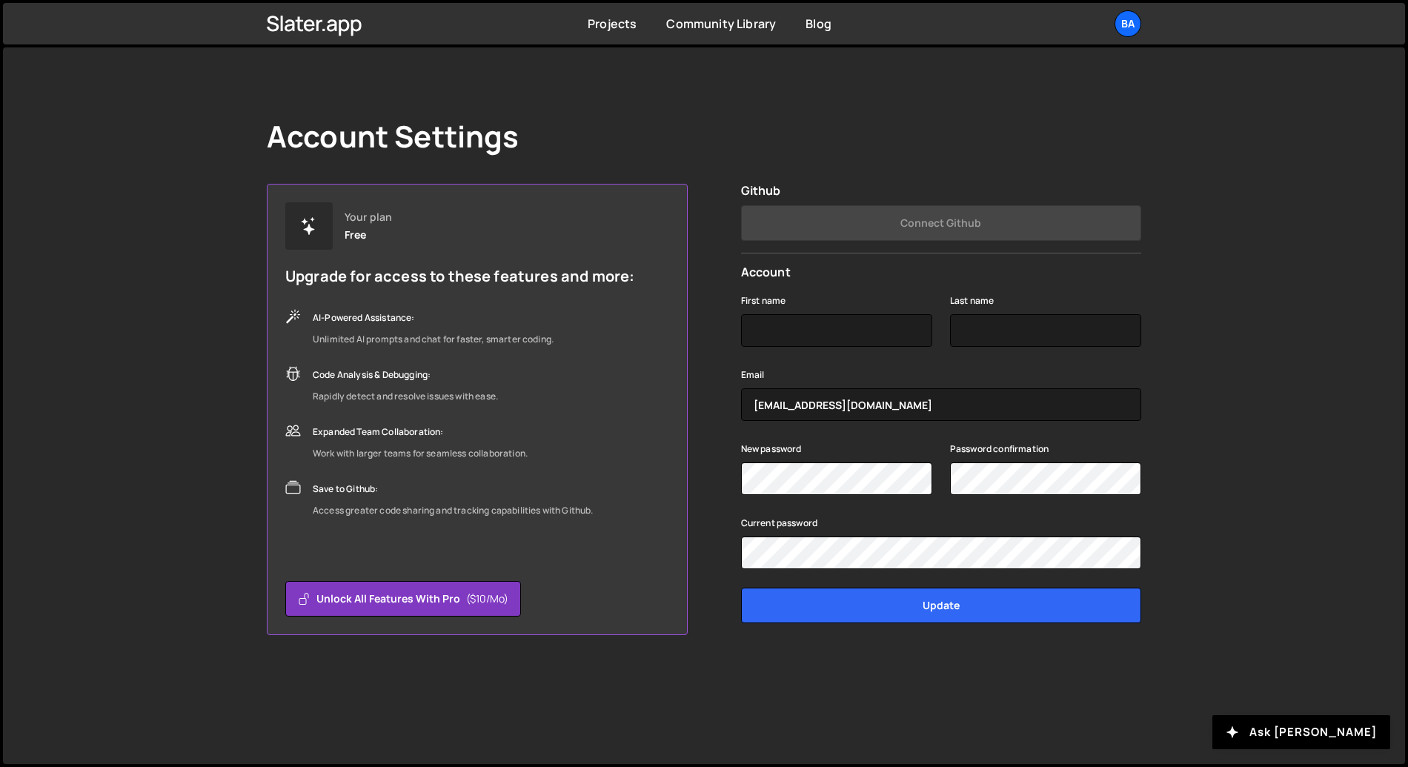
click at [991, 91] on div "Account Settings Your plan Free Upgrade for access to these features and more: …" at bounding box center [704, 376] width 919 height 659
click at [1130, 27] on div "ba" at bounding box center [1128, 23] width 27 height 27
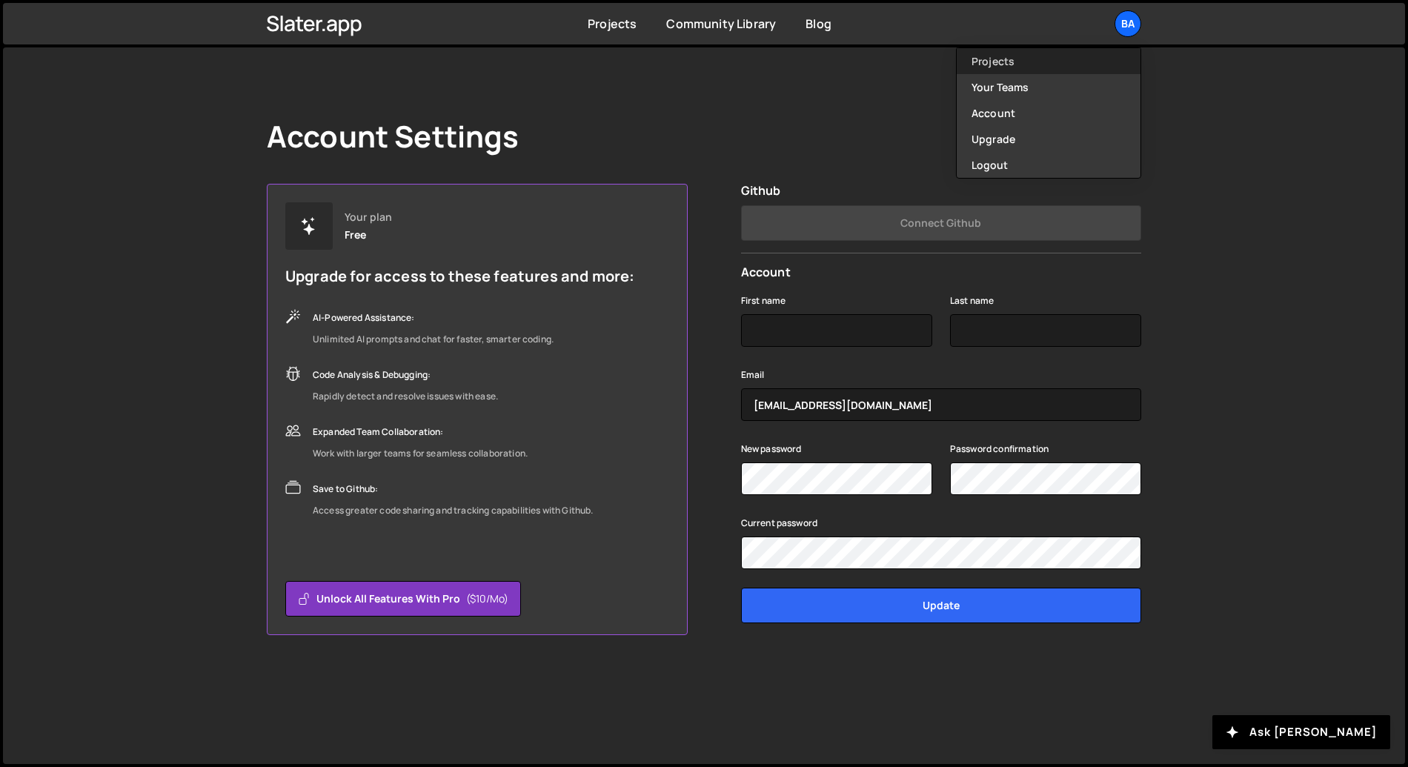
click at [1060, 64] on link "Projects" at bounding box center [1049, 61] width 184 height 26
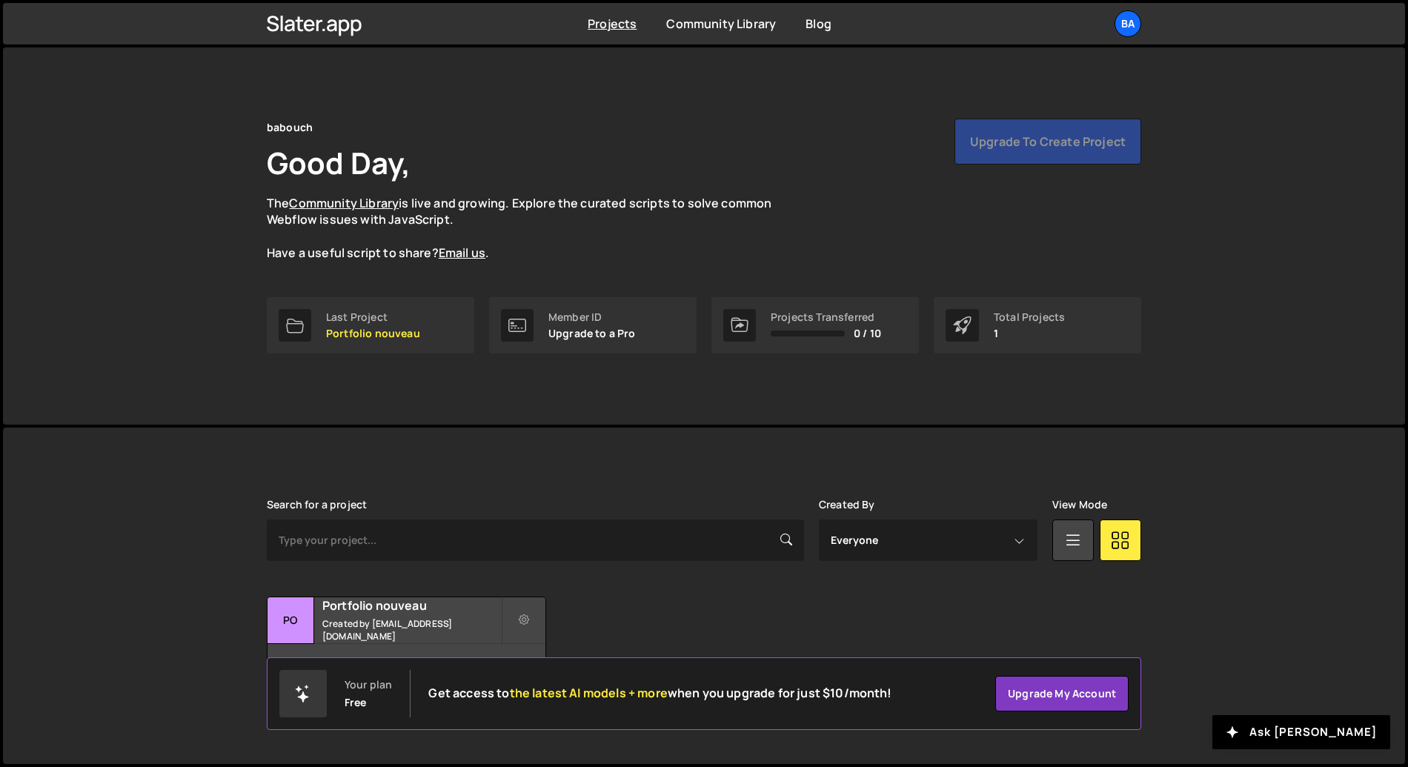
click at [824, 324] on div "Projects Transferred 0 / 10" at bounding box center [826, 325] width 110 height 28
click at [865, 697] on h2 "Get access to the latest AI models + more when you upgrade for just $10/month!" at bounding box center [659, 693] width 463 height 14
click at [572, 328] on p "Upgrade to a Pro" at bounding box center [591, 334] width 87 height 12
click at [381, 340] on link "Last Project Portfolio nouveau" at bounding box center [370, 325] width 207 height 56
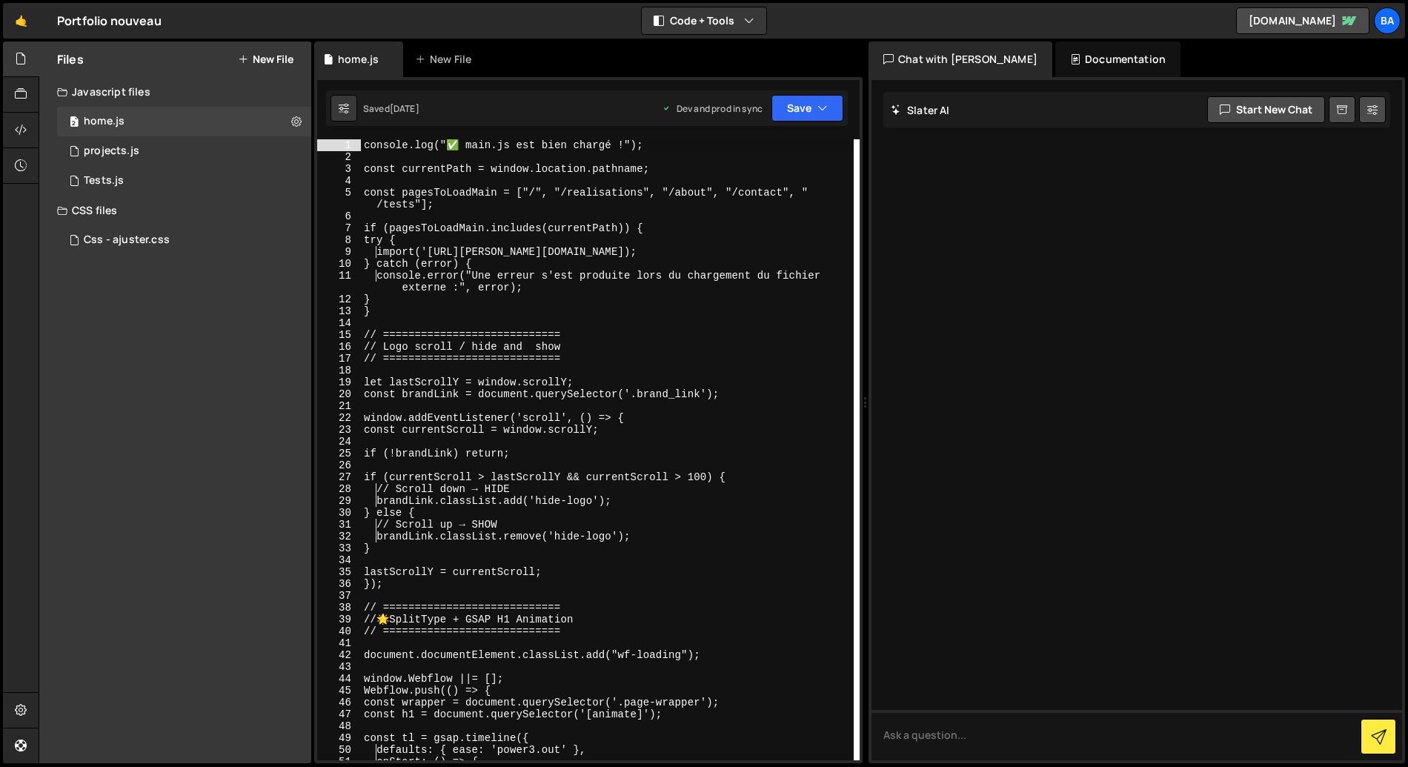
click at [824, 634] on div "console.log("✅ main.js est bien chargé !"); const currentPath = window.location…" at bounding box center [607, 461] width 493 height 645
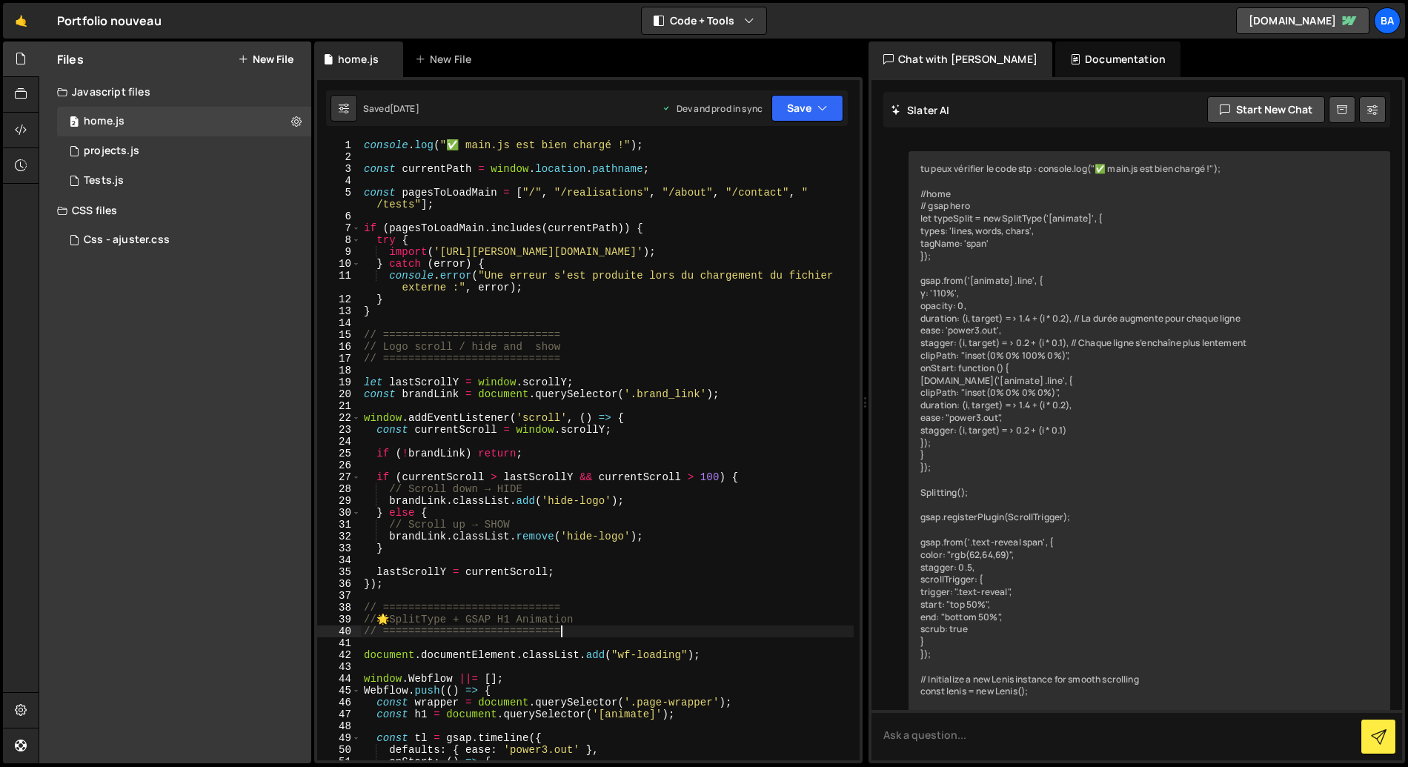
type textarea "// ============================"
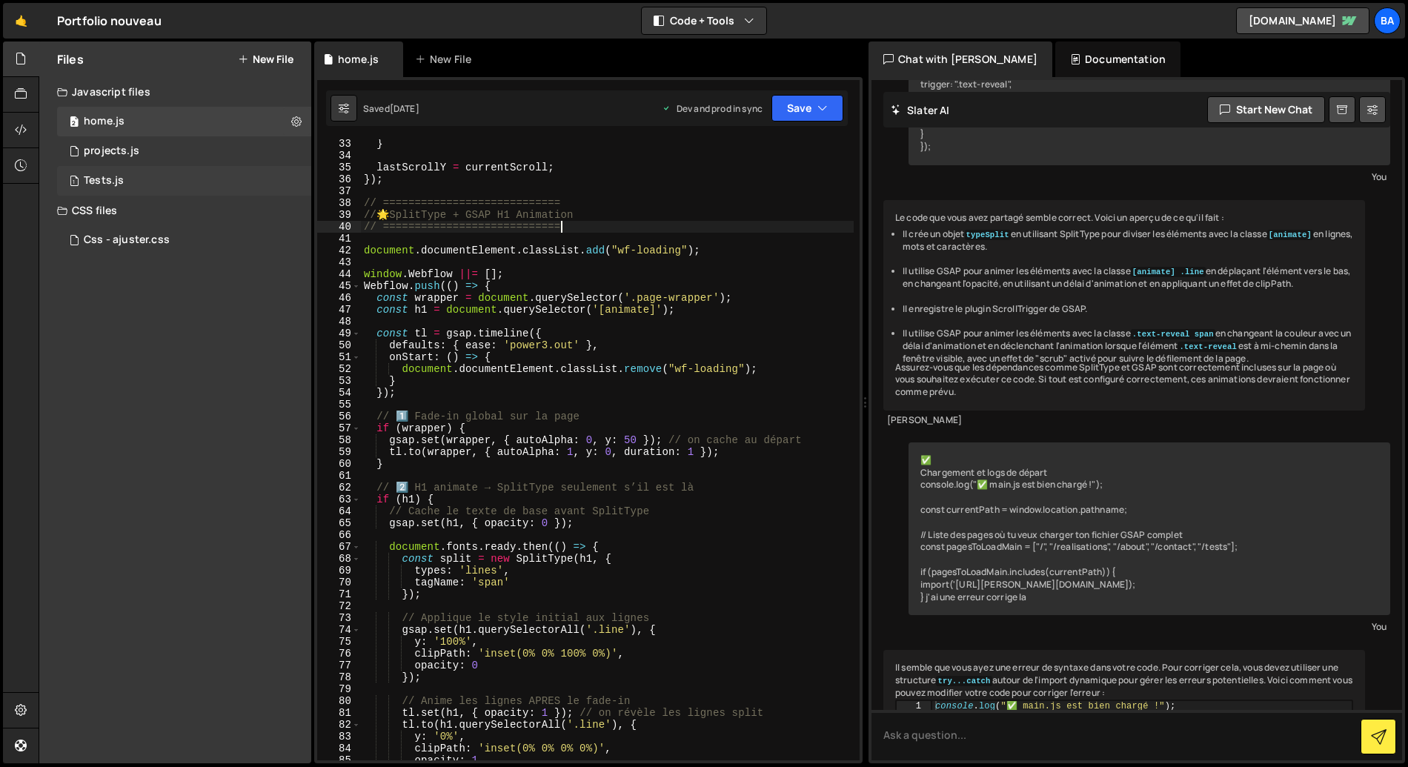
scroll to position [405, 0]
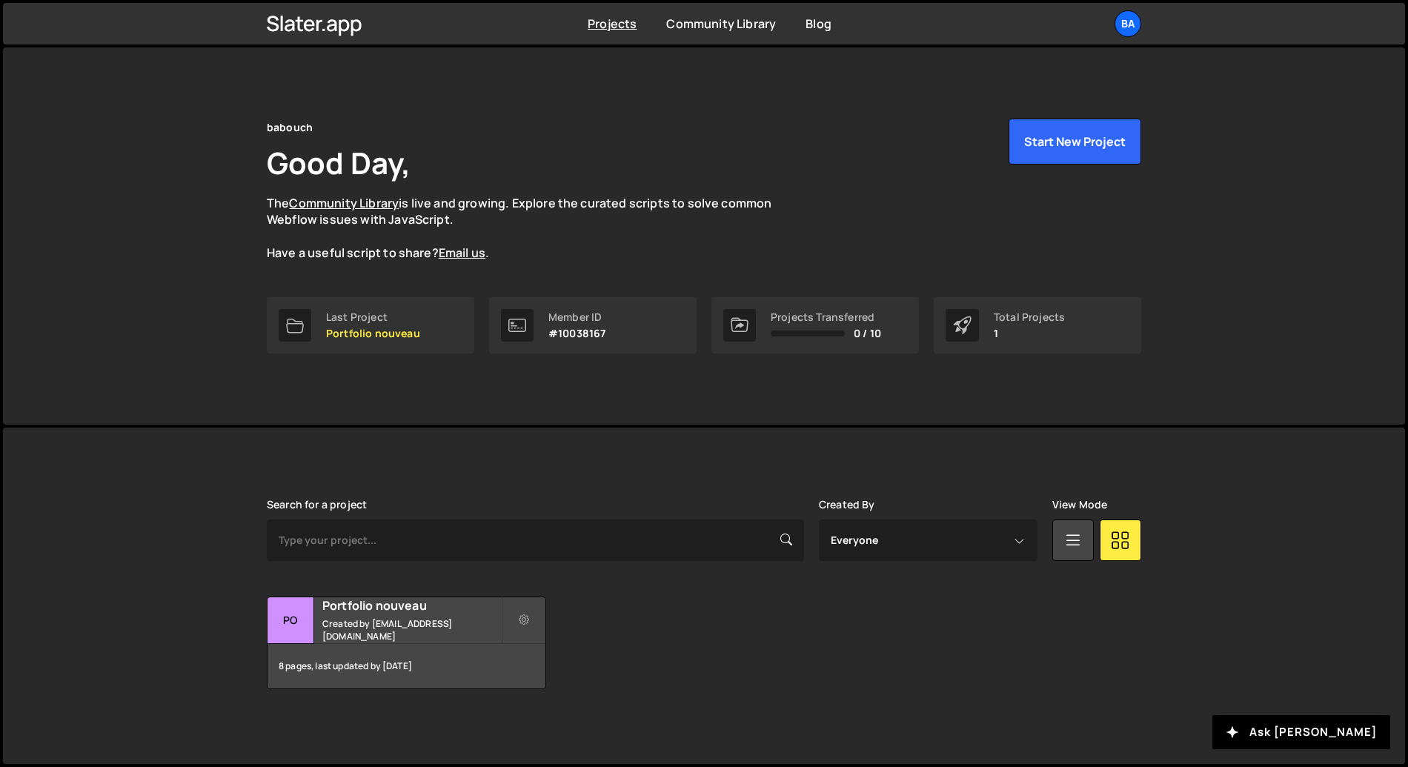
click at [182, 476] on div "Slater is designed for desktop use. Please use a larger screen to access the fu…" at bounding box center [704, 596] width 1402 height 336
click at [656, 246] on p "The Community Library is live and growing. Explore the curated scripts to solve…" at bounding box center [534, 228] width 534 height 67
click at [1061, 157] on button "Start New Project" at bounding box center [1075, 142] width 133 height 46
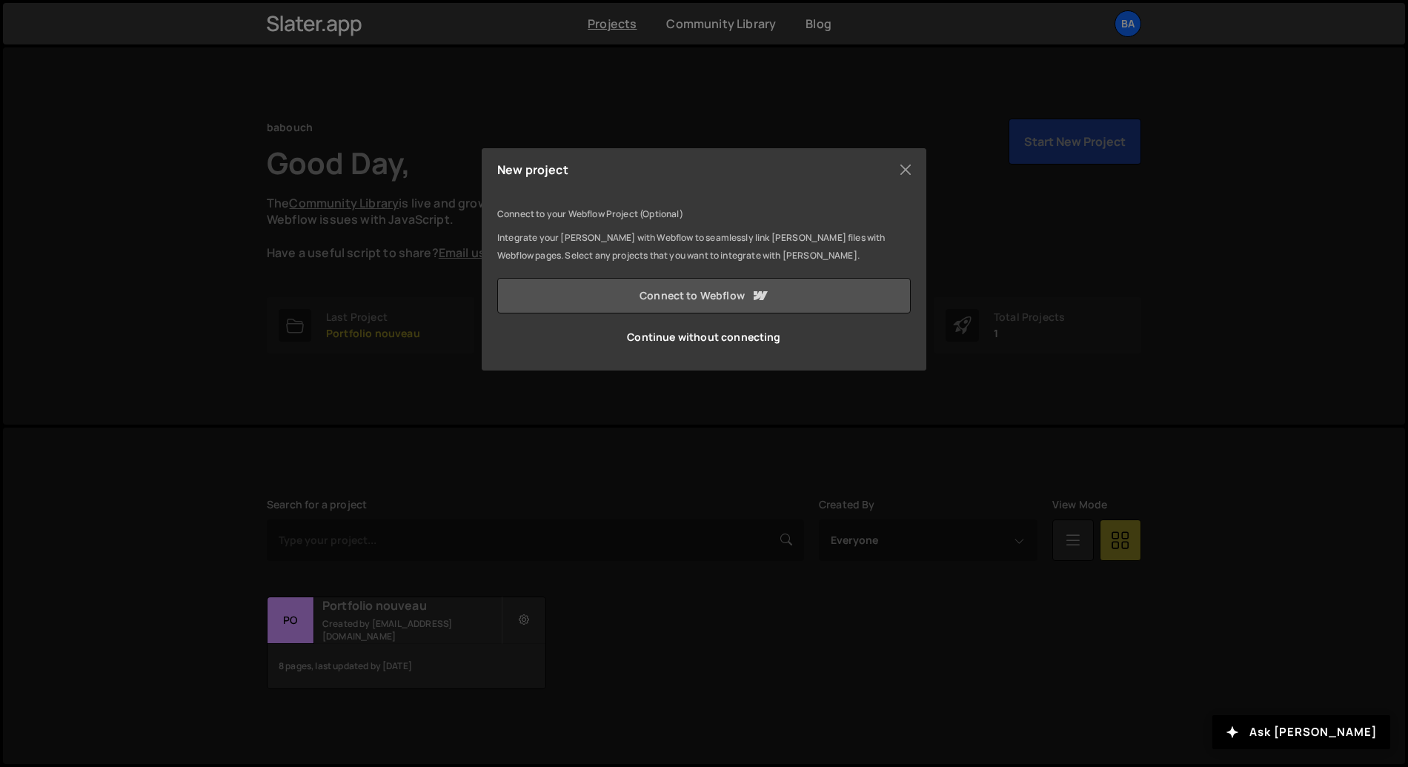
click at [784, 296] on link "Connect to Webflow" at bounding box center [703, 296] width 413 height 36
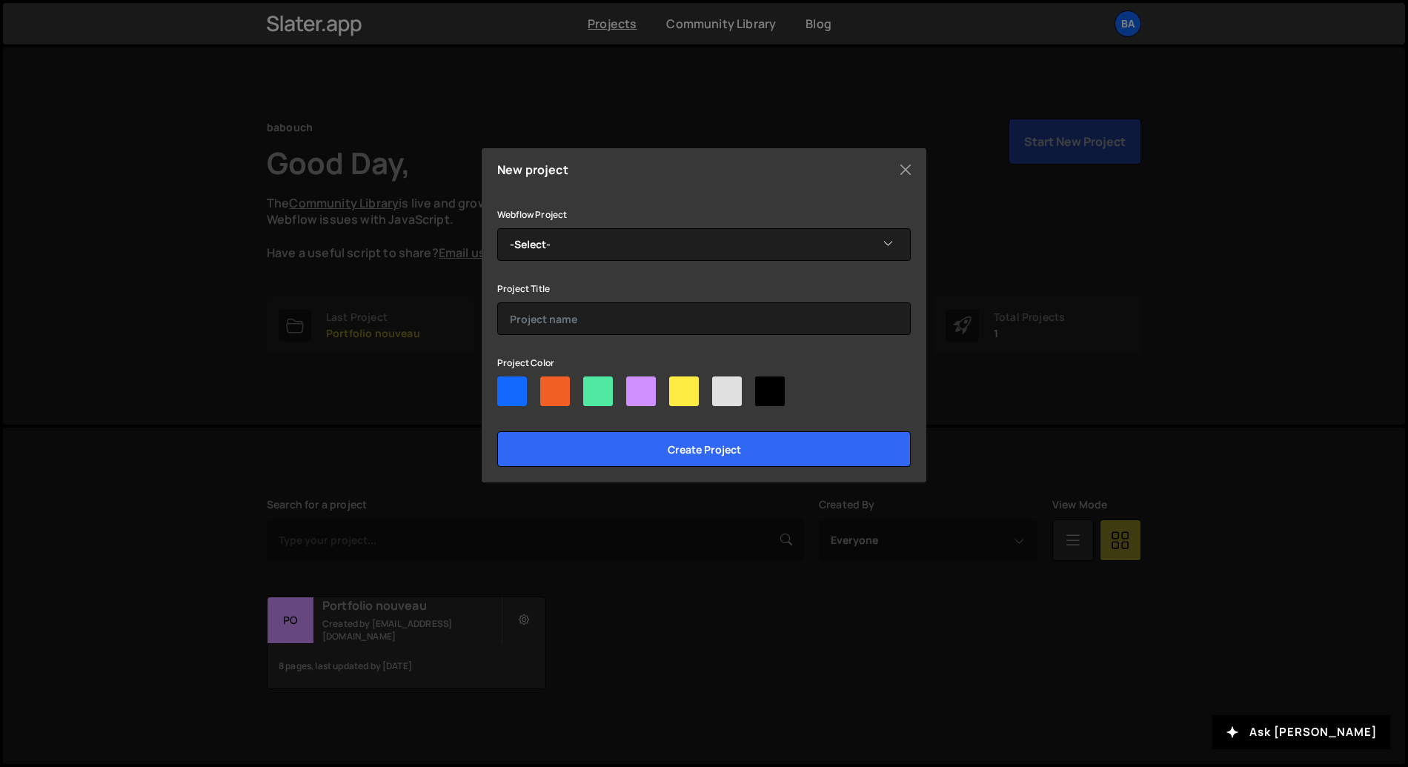
click at [605, 397] on div at bounding box center [598, 391] width 30 height 30
click at [593, 386] on input"] "radio" at bounding box center [588, 381] width 10 height 10
radio input"] "true"
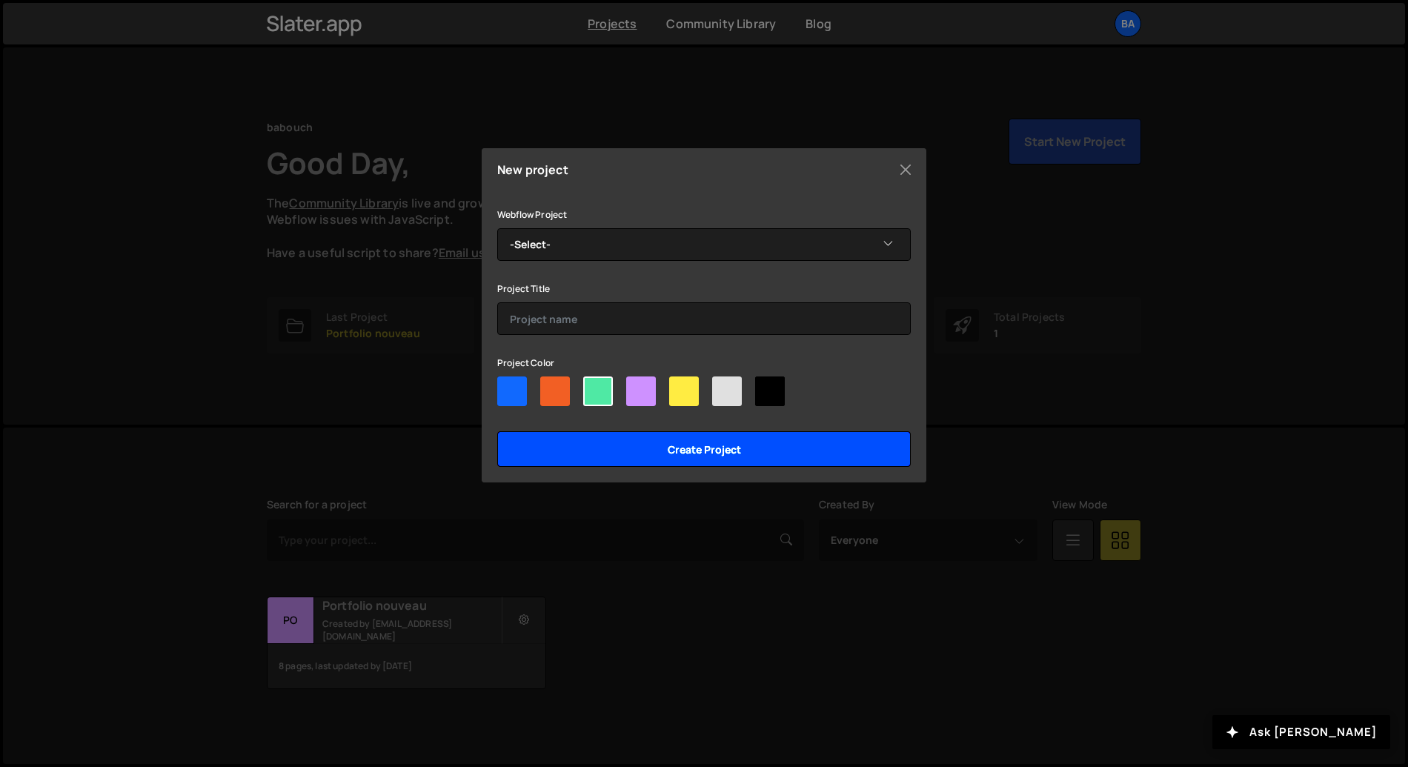
click at [697, 454] on input "Create project" at bounding box center [703, 449] width 413 height 36
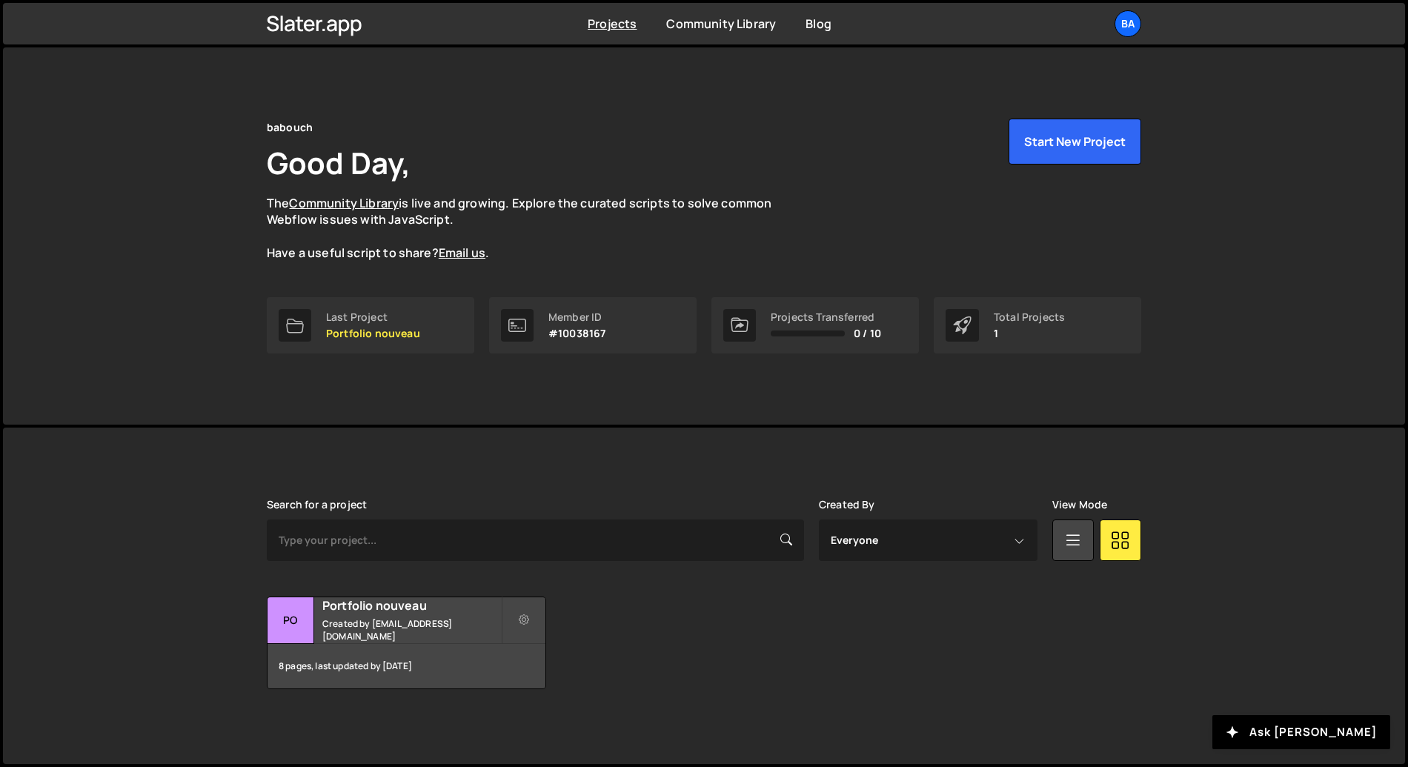
click at [1051, 319] on div "Total Projects" at bounding box center [1029, 317] width 71 height 12
click at [1107, 150] on button "Start New Project" at bounding box center [1075, 142] width 133 height 46
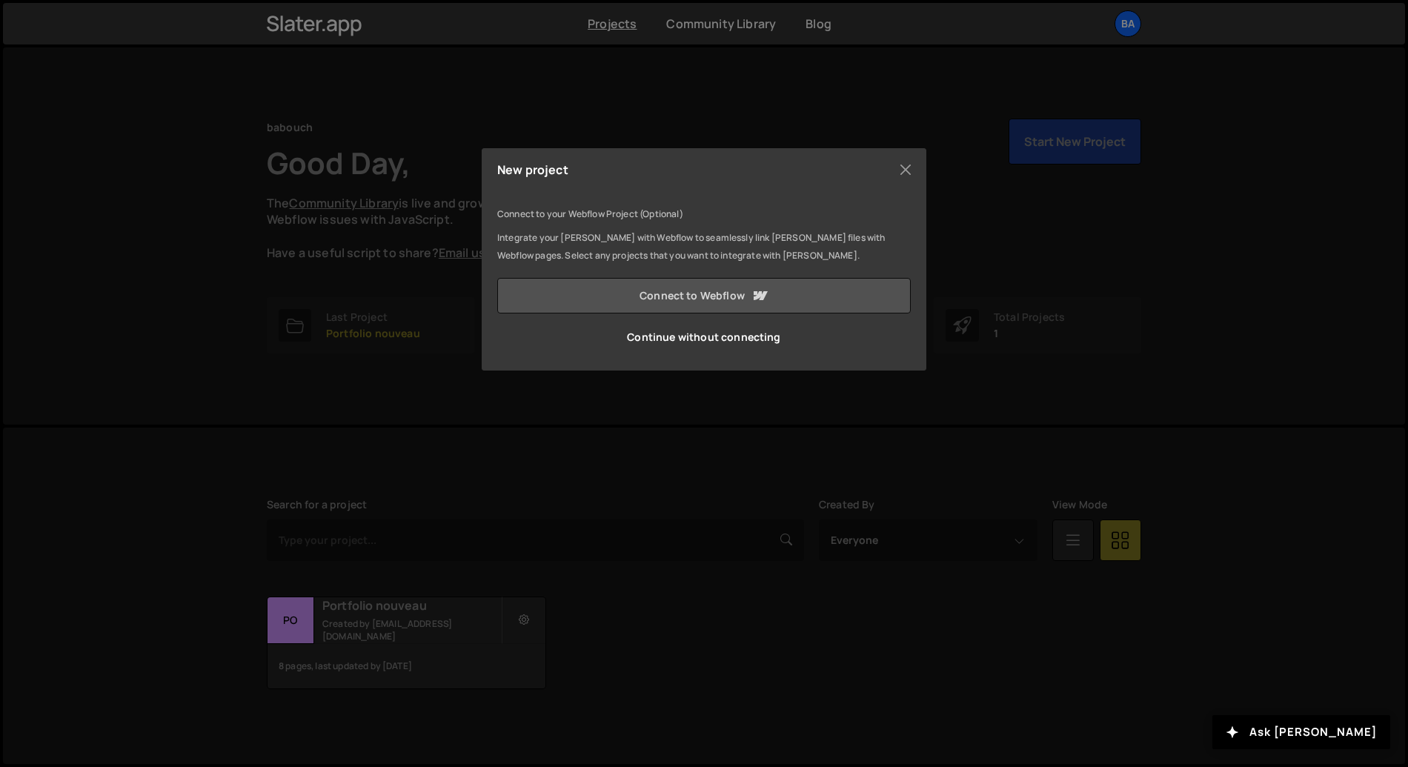
click at [768, 280] on link "Connect to Webflow" at bounding box center [703, 296] width 413 height 36
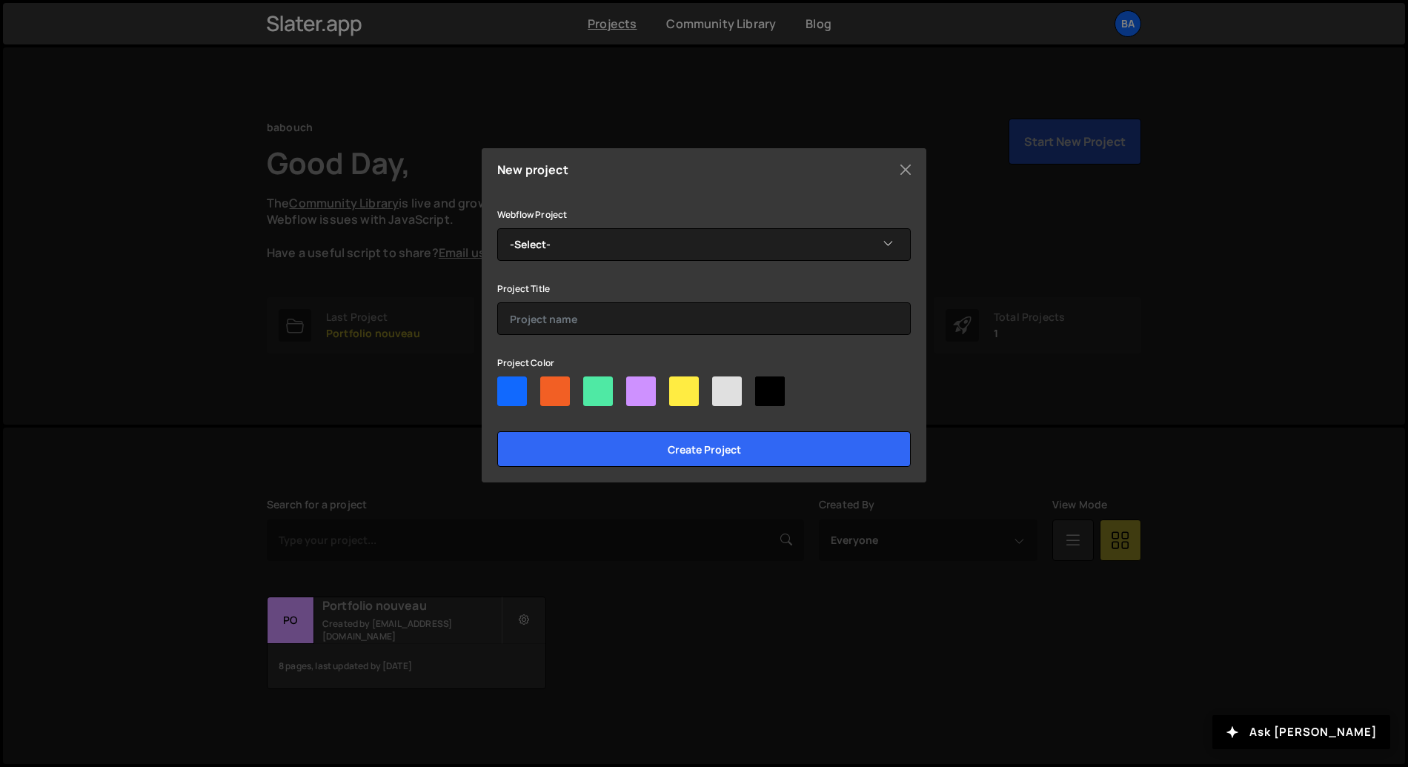
click at [604, 383] on div at bounding box center [598, 391] width 30 height 30
click at [593, 383] on input"] "radio" at bounding box center [588, 381] width 10 height 10
radio input"] "true"
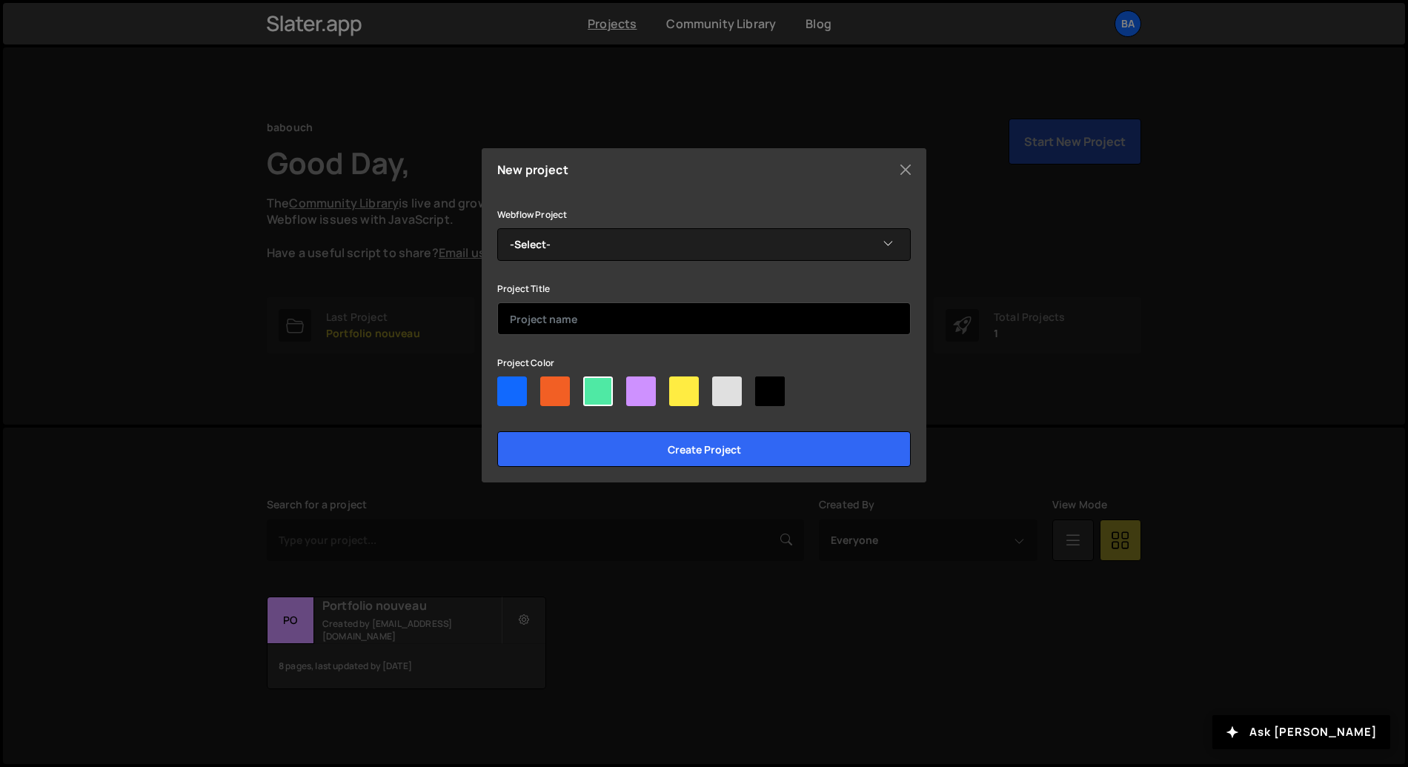
click at [586, 319] on input "text" at bounding box center [703, 318] width 413 height 33
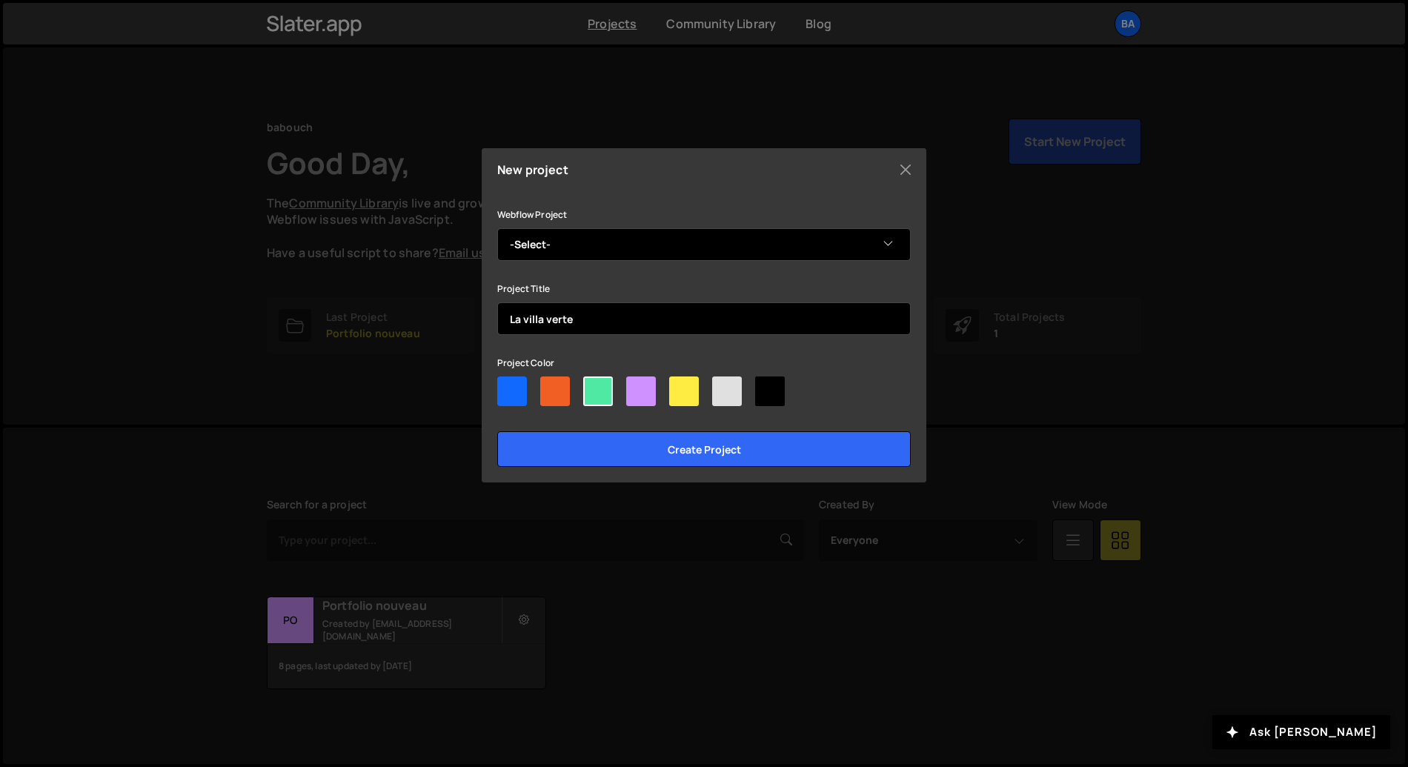
type input "La villa verte"
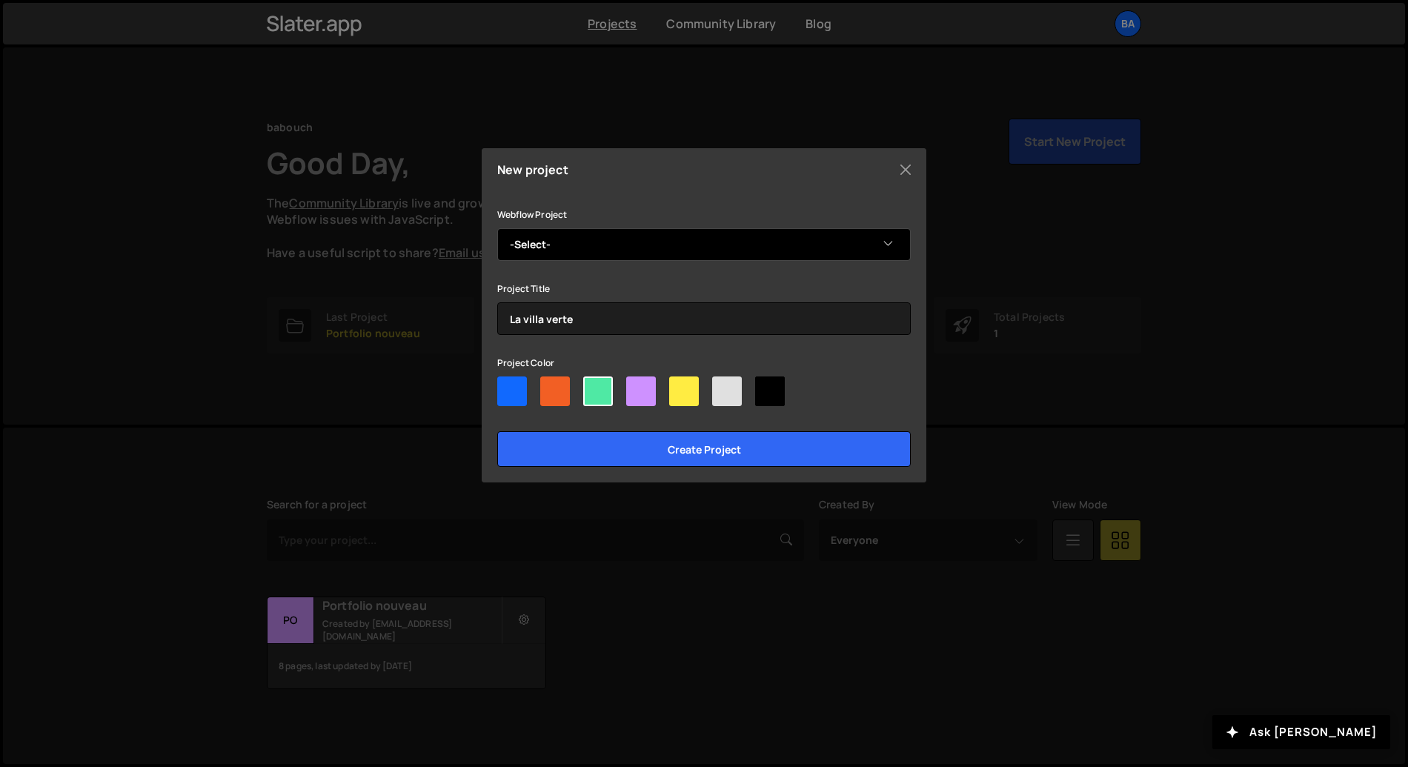
click at [608, 248] on select "-Select- Villa l'île verte" at bounding box center [703, 244] width 413 height 33
select select "68d25725fc9d2393657c9be7"
click at [497, 228] on select "-Select- Villa l'île verte" at bounding box center [703, 244] width 413 height 33
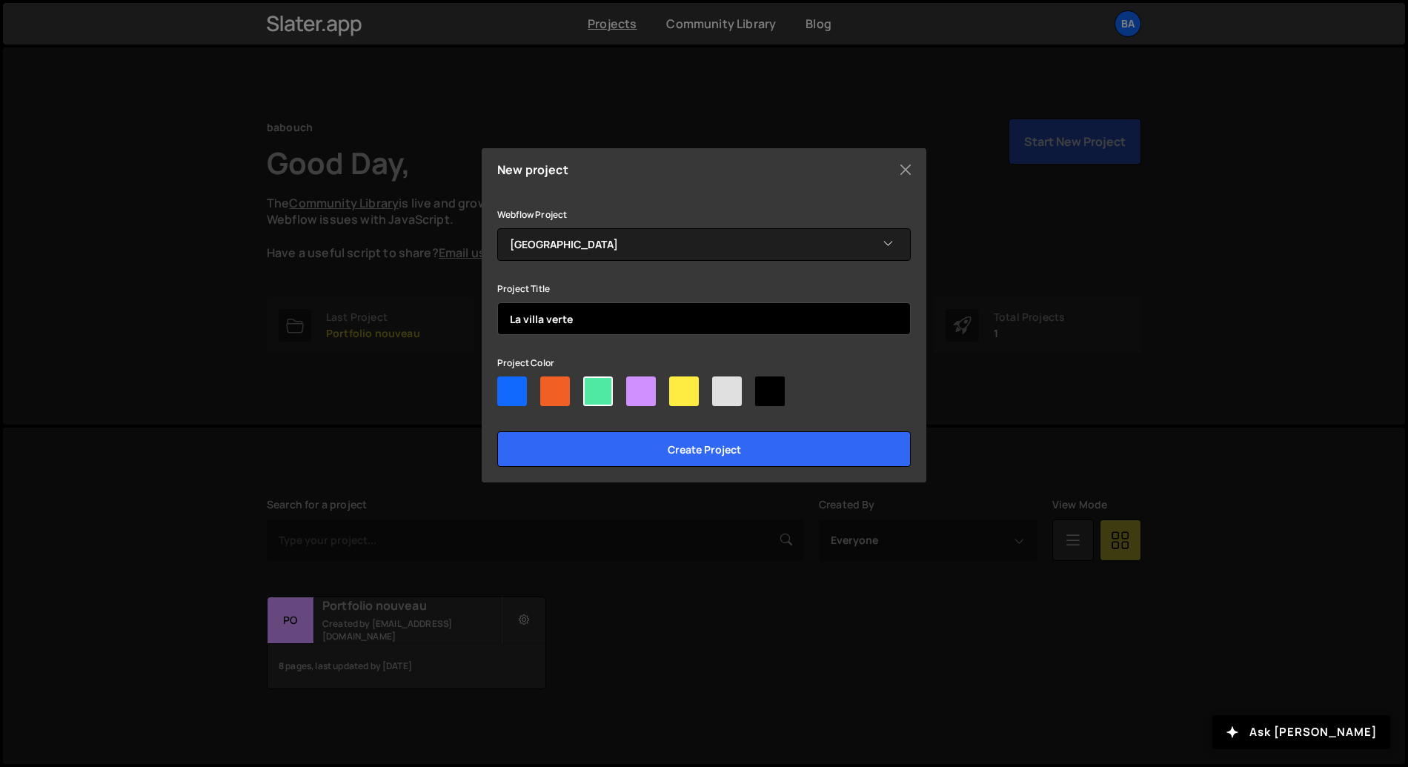
click at [716, 331] on input "La villa verte" at bounding box center [703, 318] width 413 height 33
click at [547, 318] on input "La villa verte" at bounding box center [703, 318] width 413 height 33
type input "La villa l'île verte"
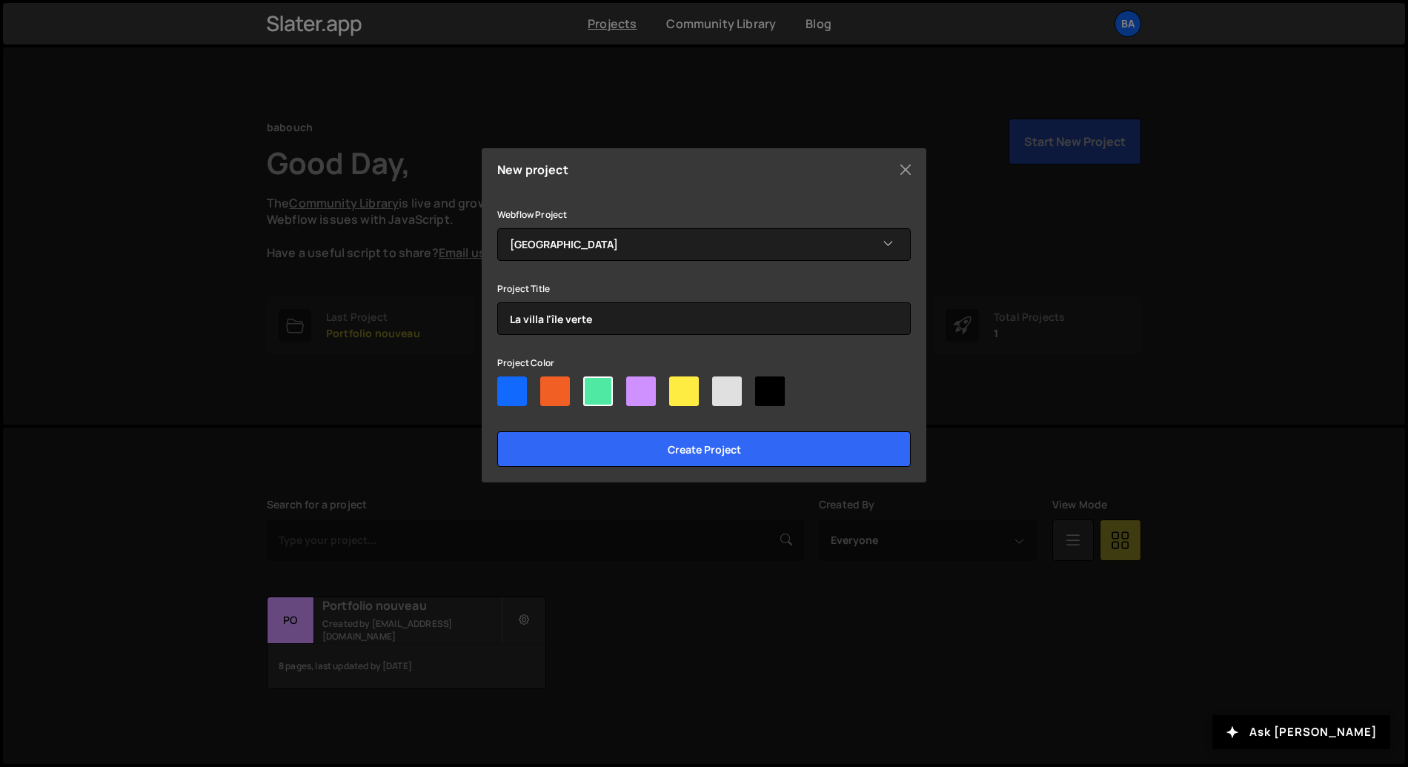
click at [600, 400] on div at bounding box center [598, 391] width 30 height 30
click at [593, 386] on input"] "radio" at bounding box center [588, 381] width 10 height 10
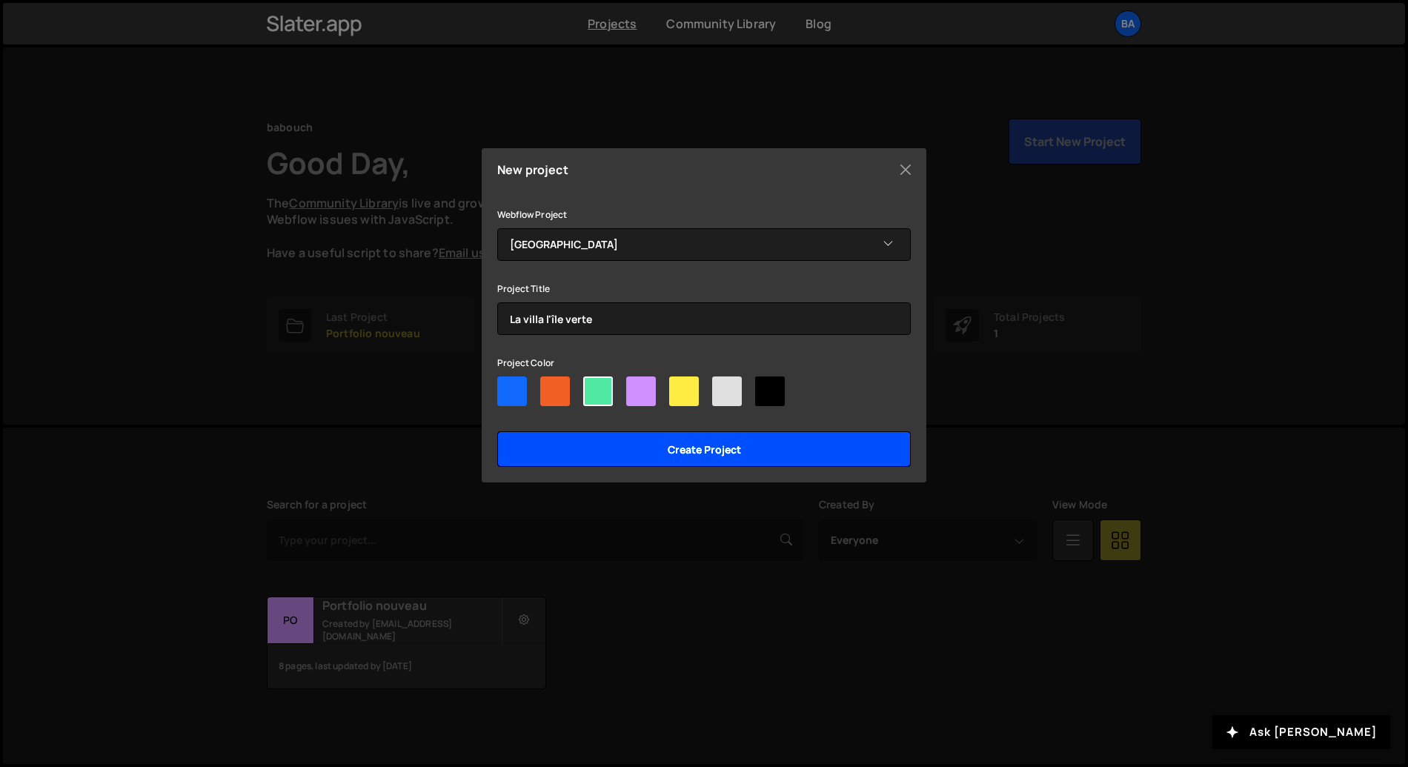
click at [628, 448] on input "Create project" at bounding box center [703, 449] width 413 height 36
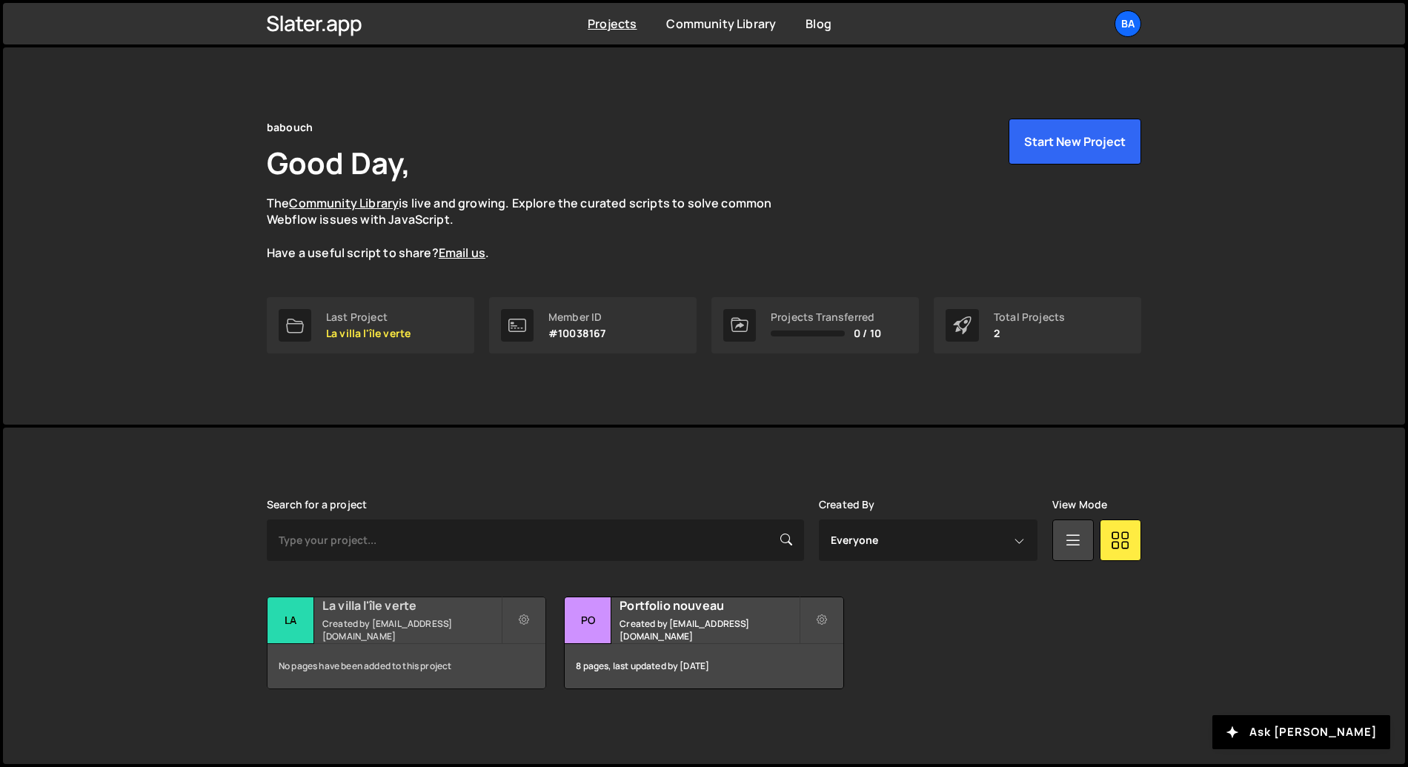
click at [462, 614] on h2 "La villa l'île verte" at bounding box center [411, 605] width 179 height 16
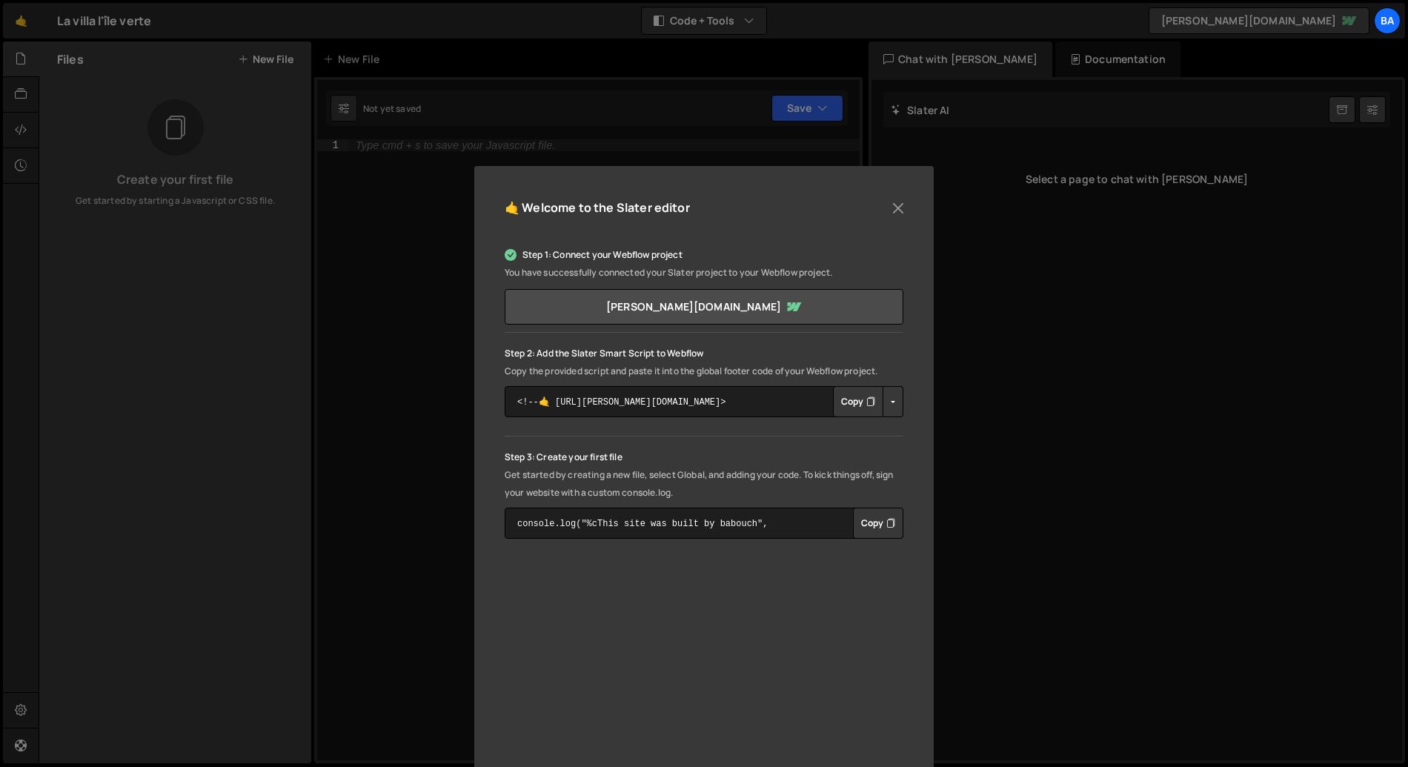
click at [848, 402] on button "Copy" at bounding box center [858, 401] width 50 height 31
